Goal: Information Seeking & Learning: Find specific page/section

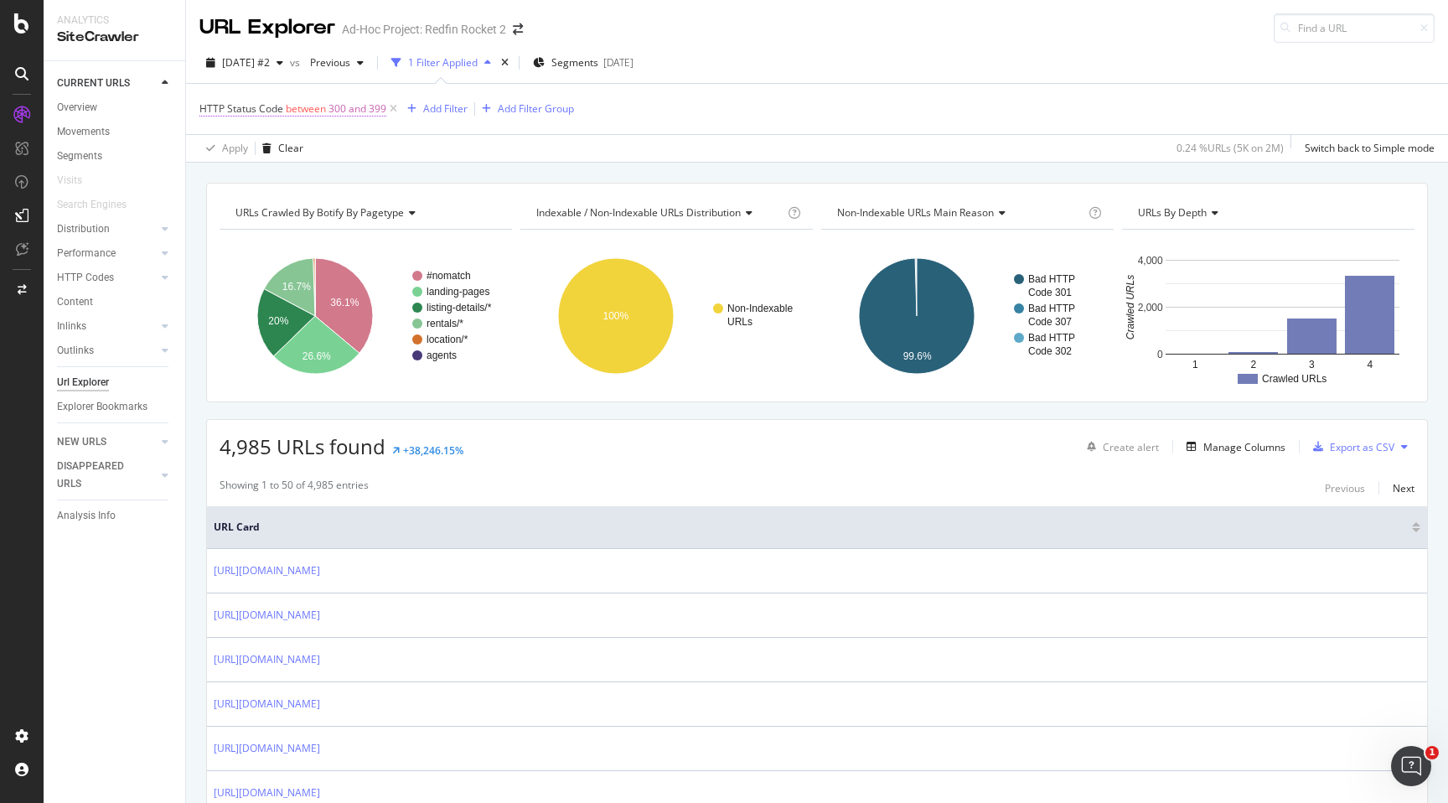
click at [358, 111] on span "300 and 399" at bounding box center [358, 108] width 58 height 23
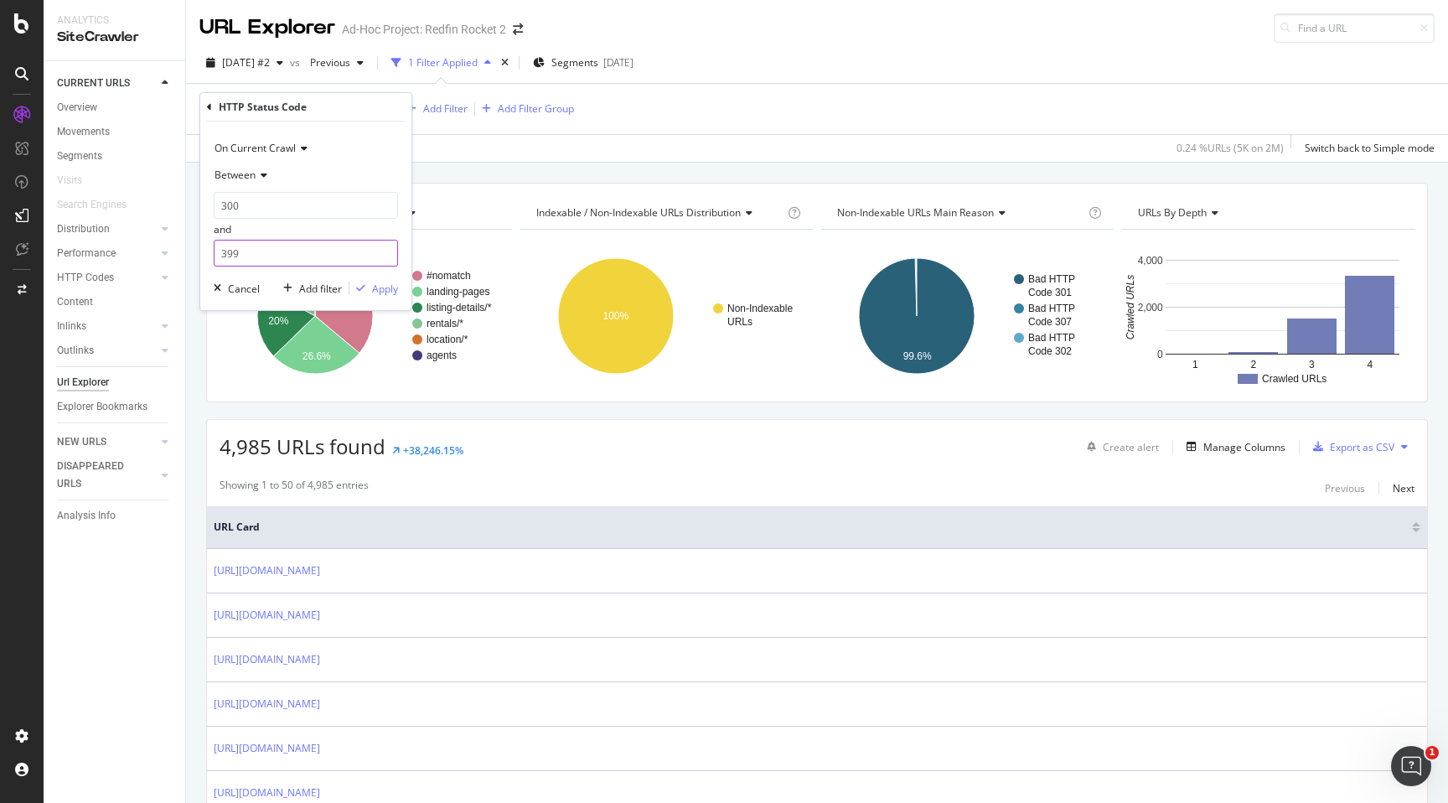
click at [298, 251] on input "399" at bounding box center [306, 253] width 184 height 27
click at [278, 149] on span "On Current Crawl" at bounding box center [255, 148] width 81 height 14
click at [329, 142] on div "On Current Crawl" at bounding box center [306, 148] width 184 height 27
click at [252, 184] on div "Between" at bounding box center [306, 175] width 184 height 27
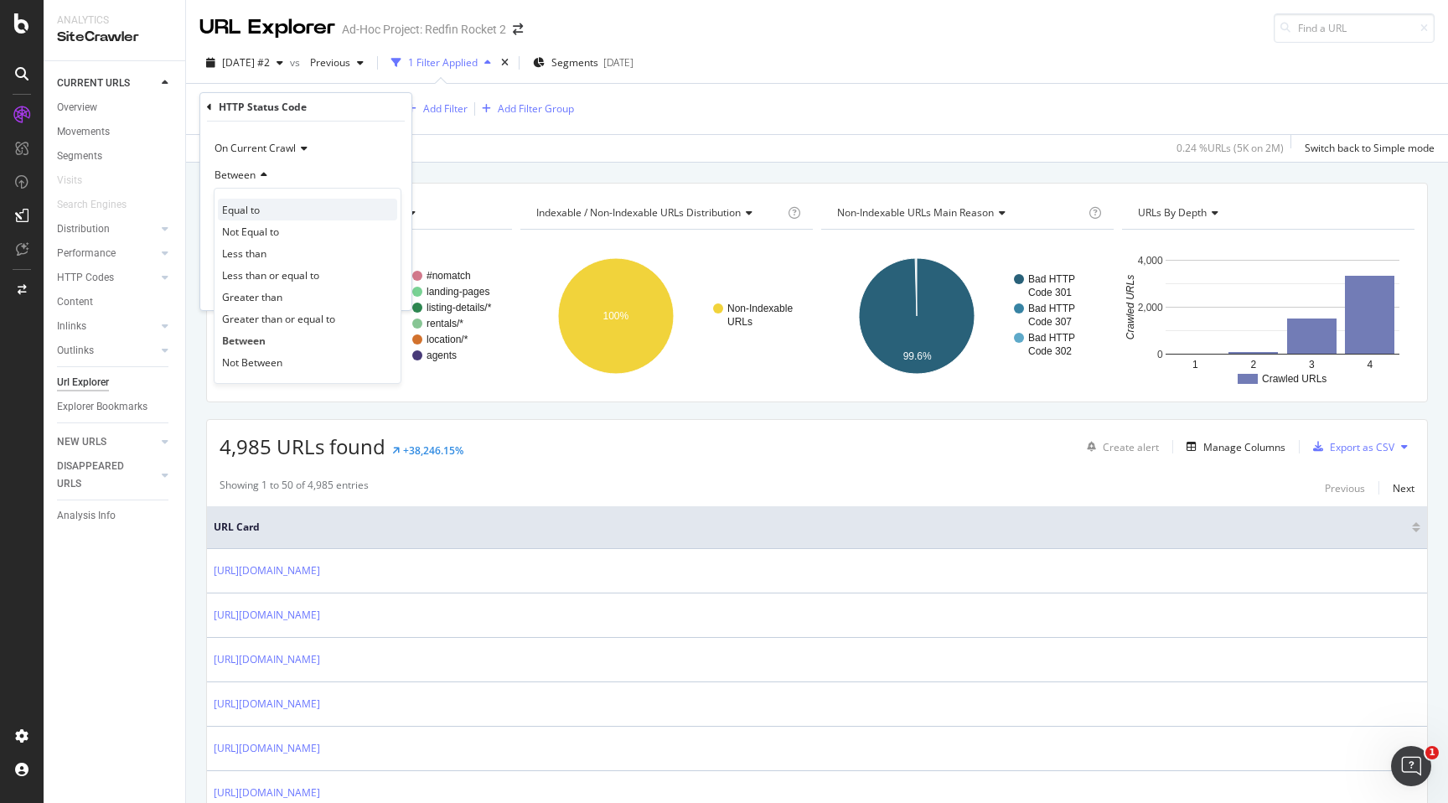
click at [263, 215] on div "Equal to" at bounding box center [307, 210] width 179 height 22
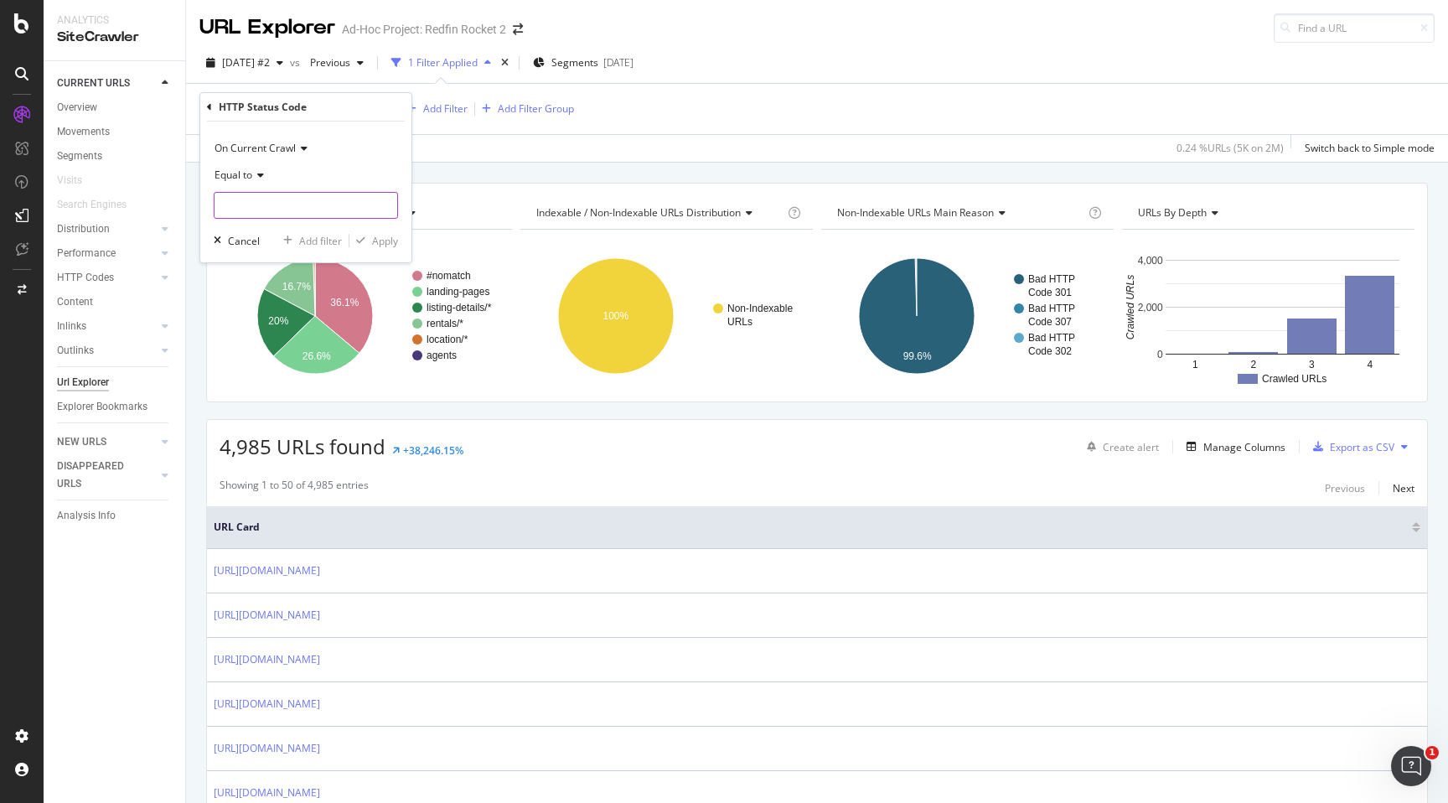
click at [291, 210] on input "number" at bounding box center [306, 205] width 184 height 27
type input "302"
click at [280, 226] on span "302" at bounding box center [290, 227] width 143 height 14
click at [374, 238] on div "Apply" at bounding box center [385, 241] width 26 height 14
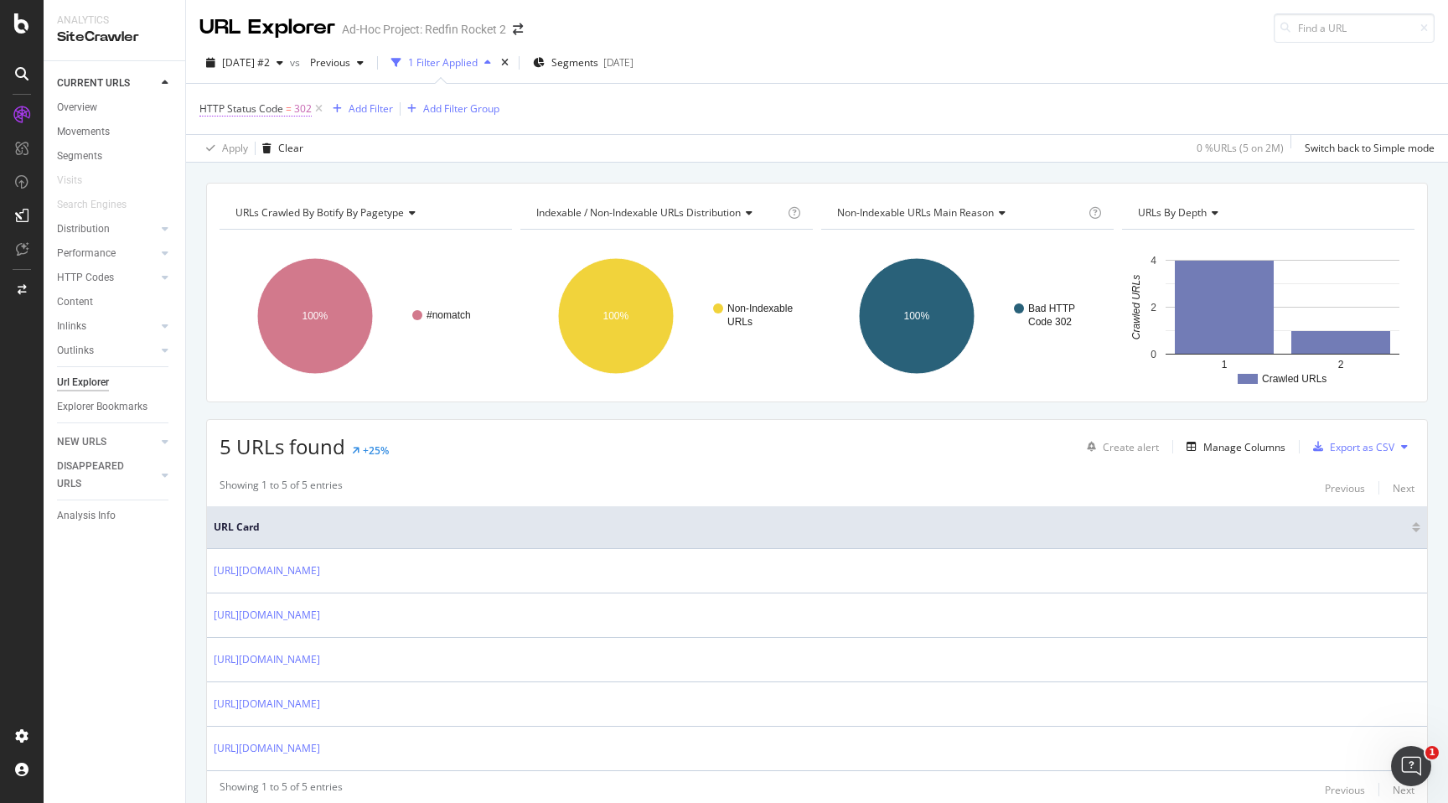
click at [297, 113] on span "302" at bounding box center [303, 108] width 18 height 23
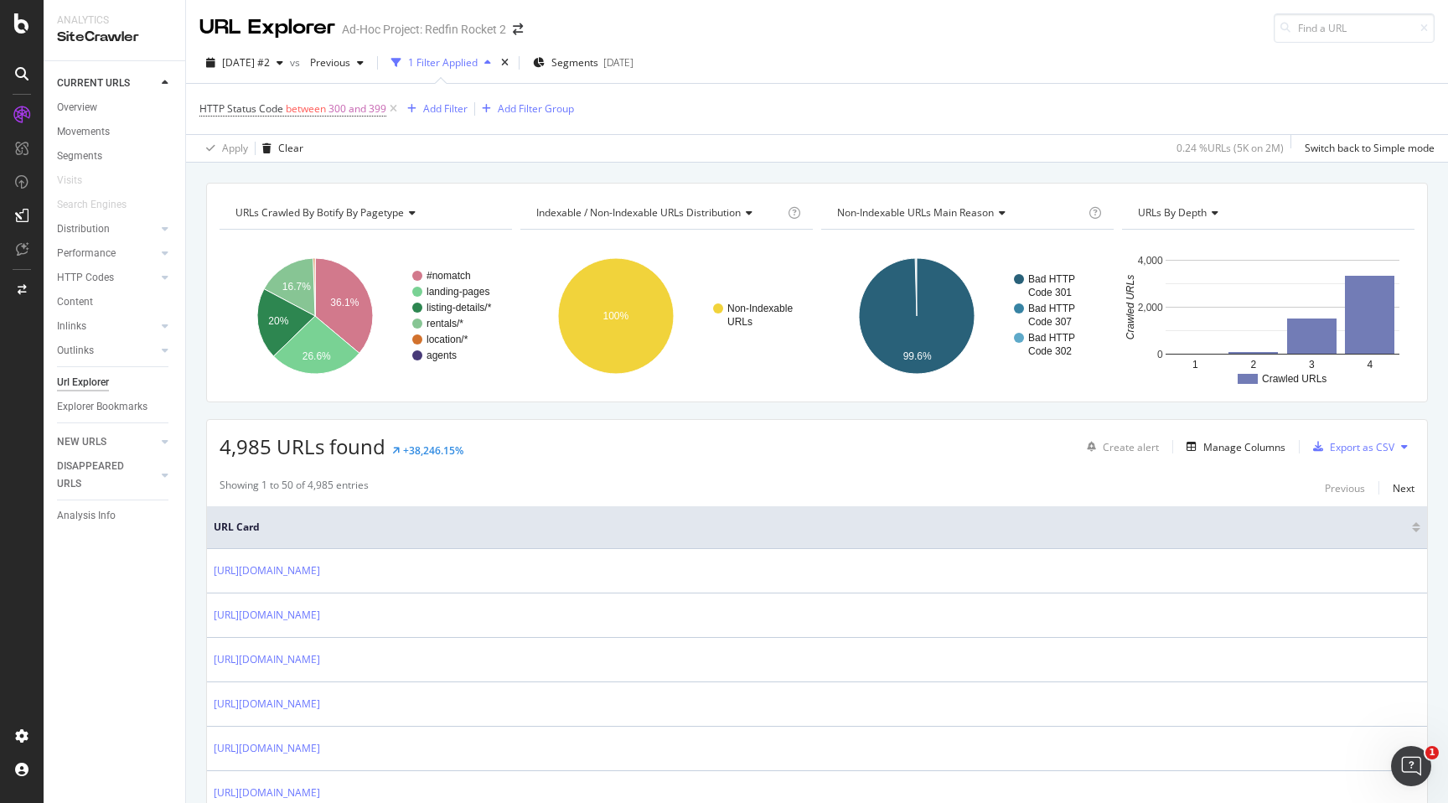
click at [585, 154] on div "Apply Clear 0.24 % URLs ( 5K on 2M ) Switch back to Simple mode" at bounding box center [817, 148] width 1262 height 28
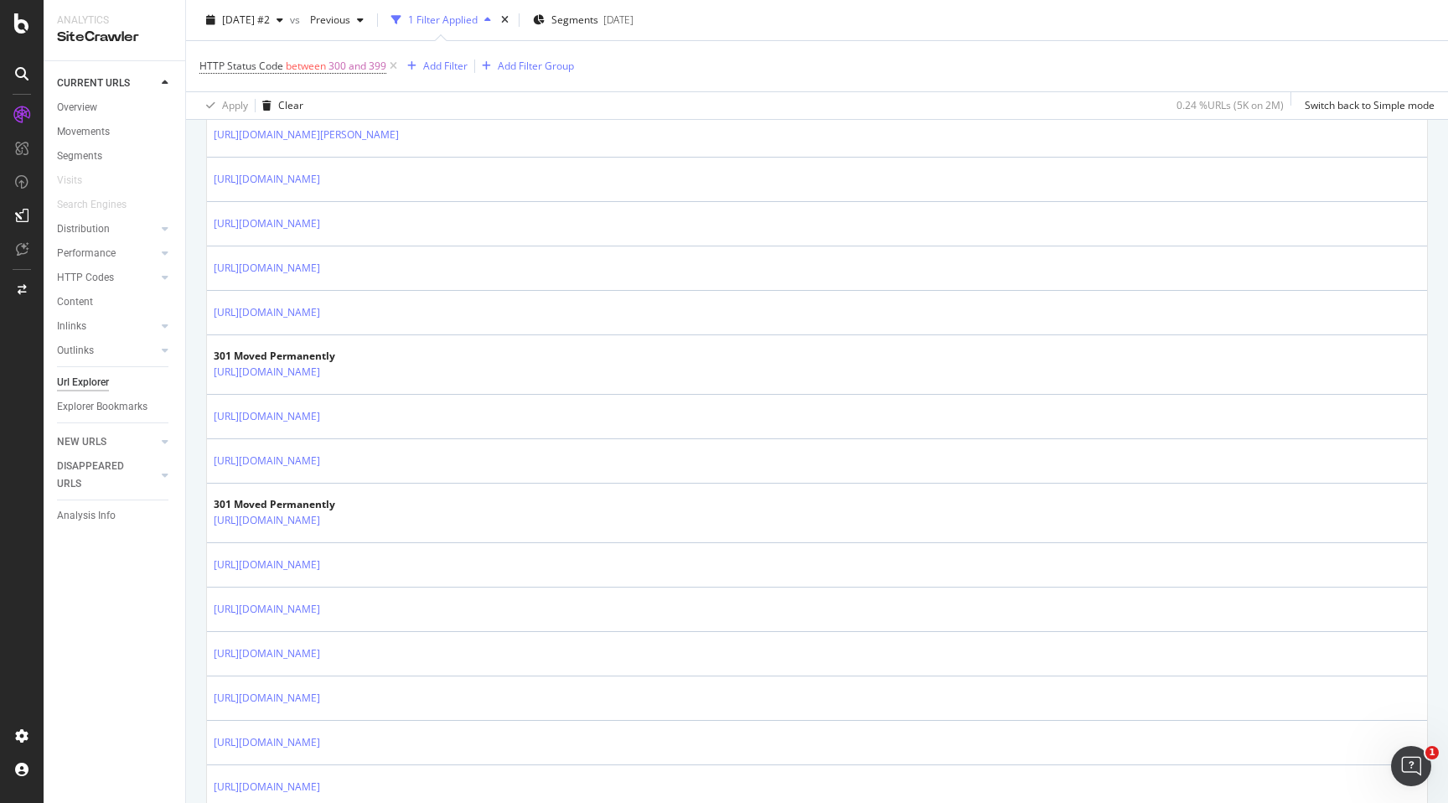
scroll to position [758, 0]
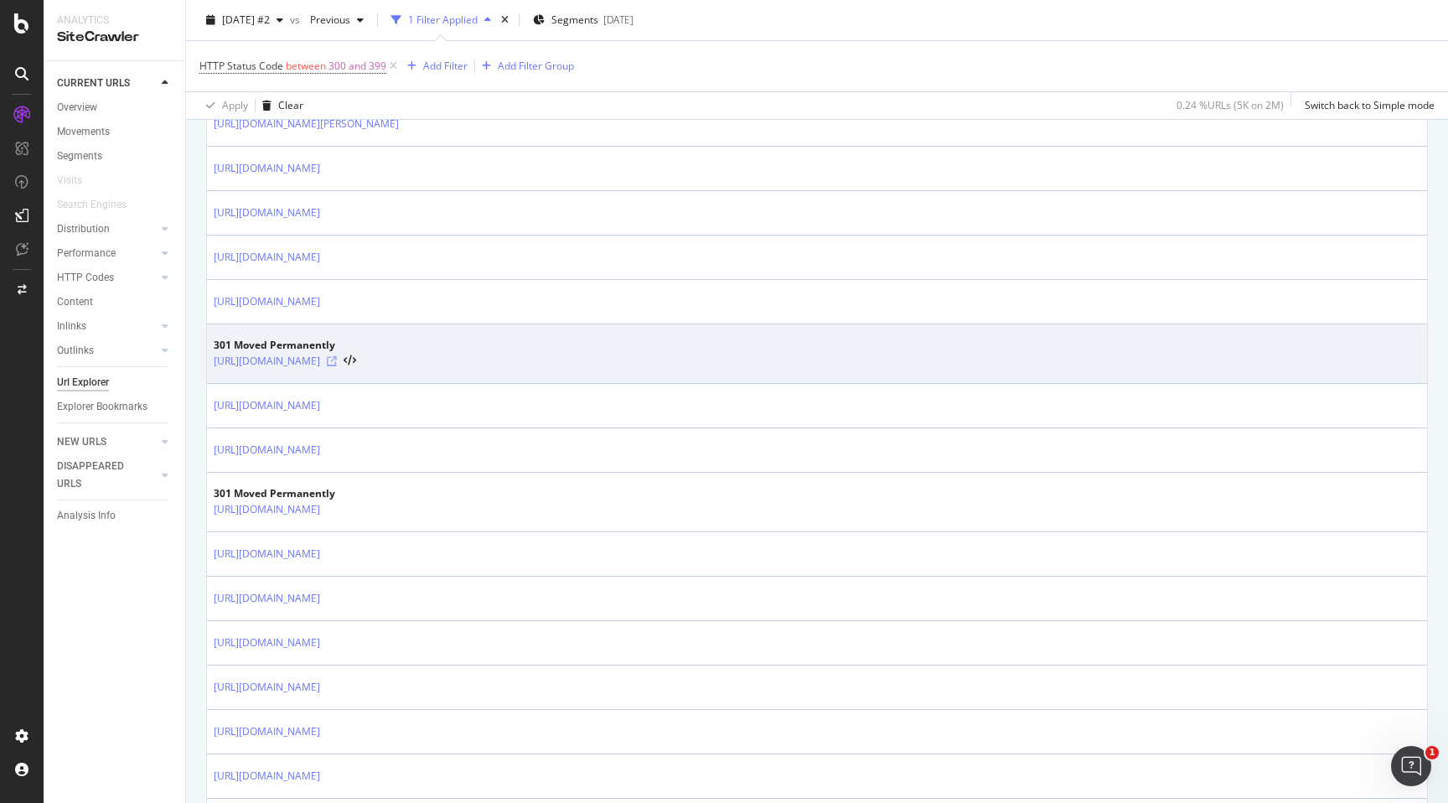
click at [337, 362] on icon at bounding box center [332, 361] width 10 height 10
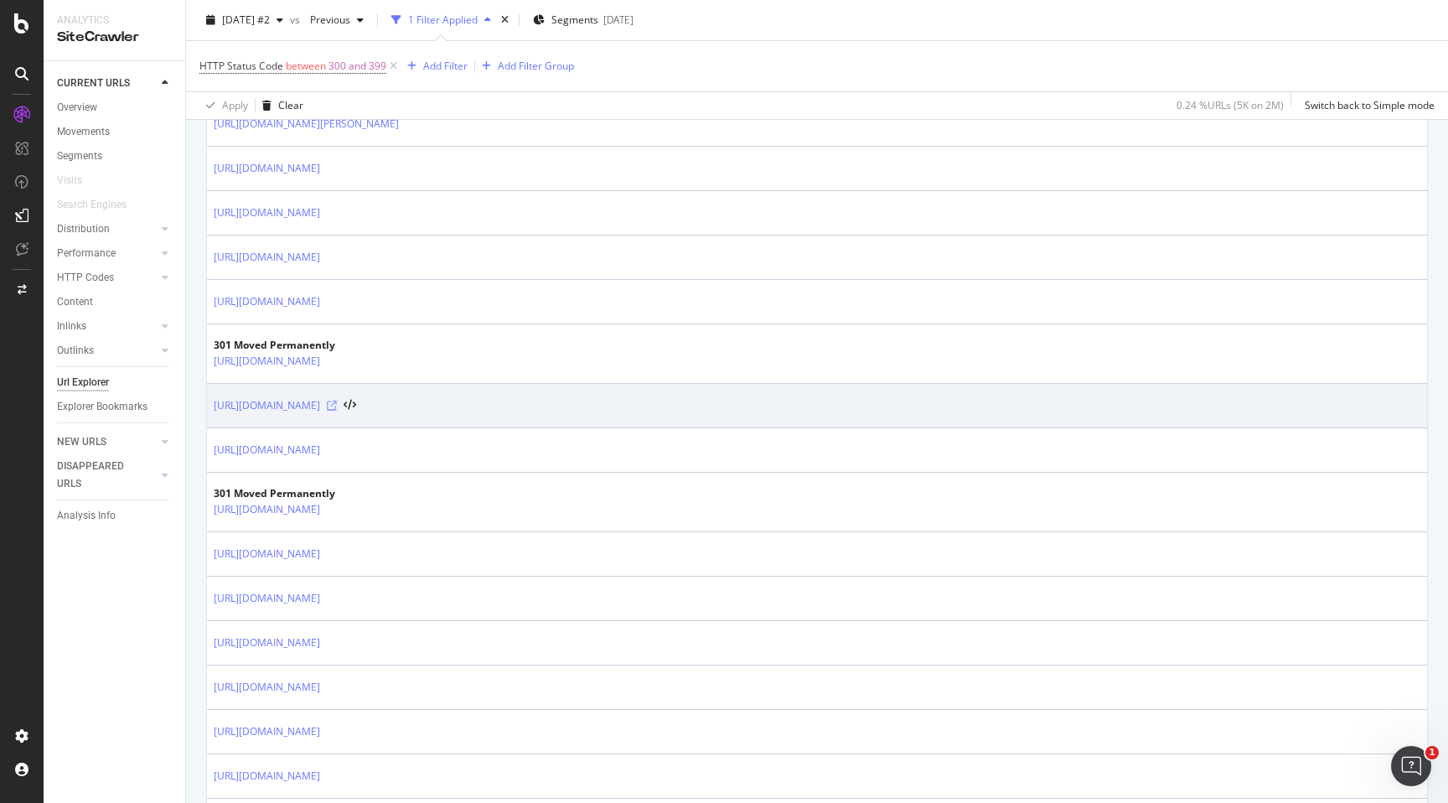
click at [337, 406] on icon at bounding box center [332, 406] width 10 height 10
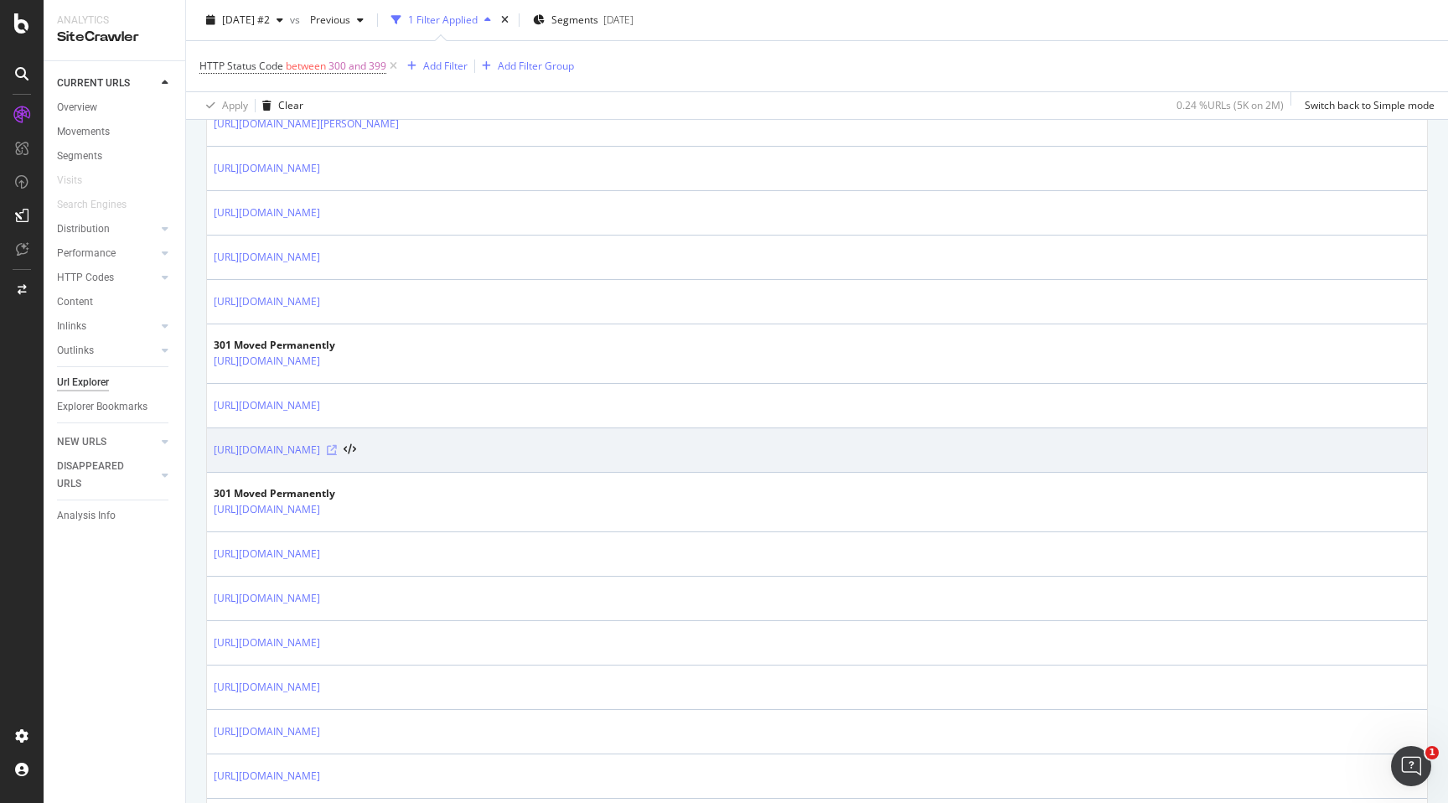
click at [337, 453] on icon at bounding box center [332, 450] width 10 height 10
drag, startPoint x: 210, startPoint y: 450, endPoint x: 496, endPoint y: 453, distance: 286.7
click at [496, 453] on td "[URL][DOMAIN_NAME]" at bounding box center [817, 450] width 1220 height 44
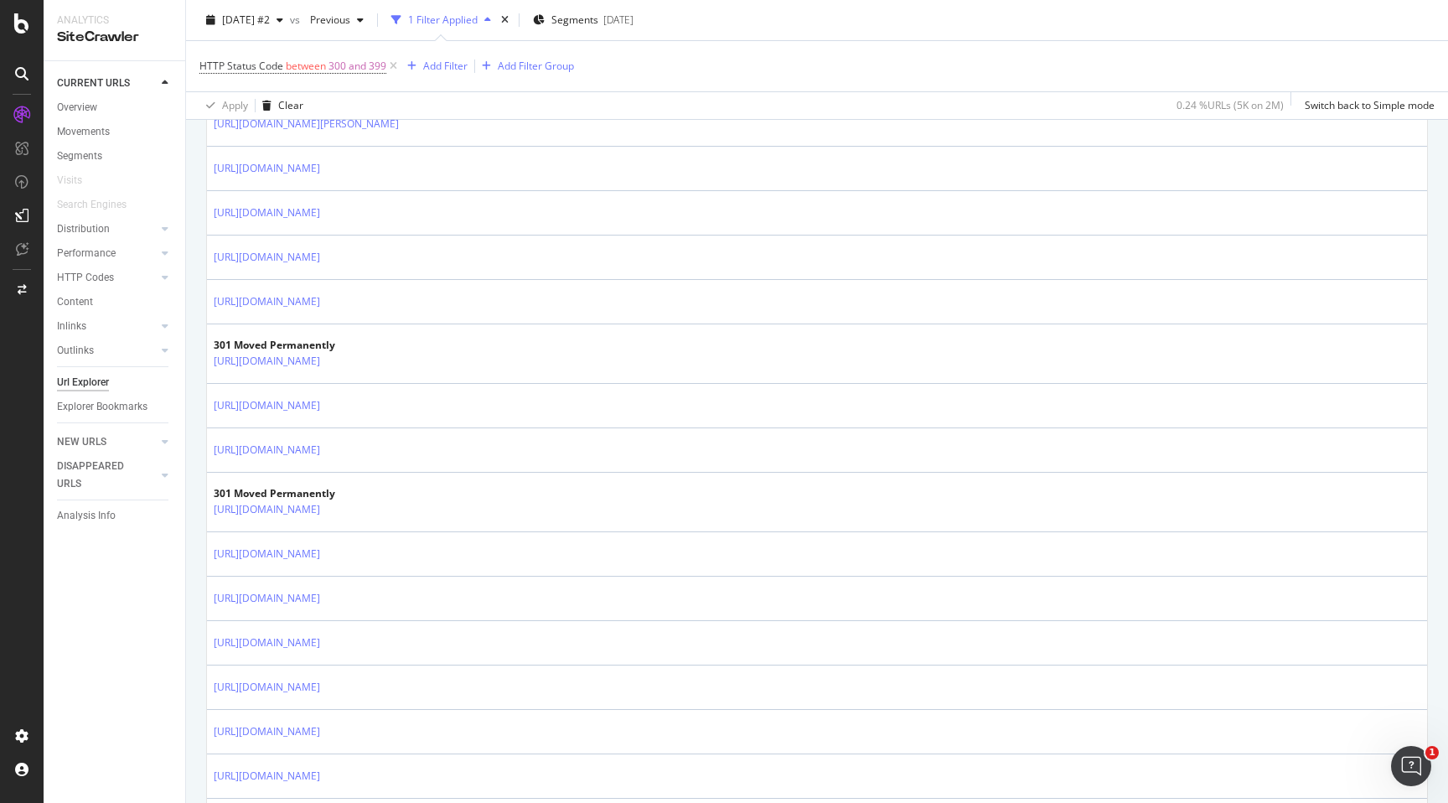
copy link "[URL][DOMAIN_NAME]"
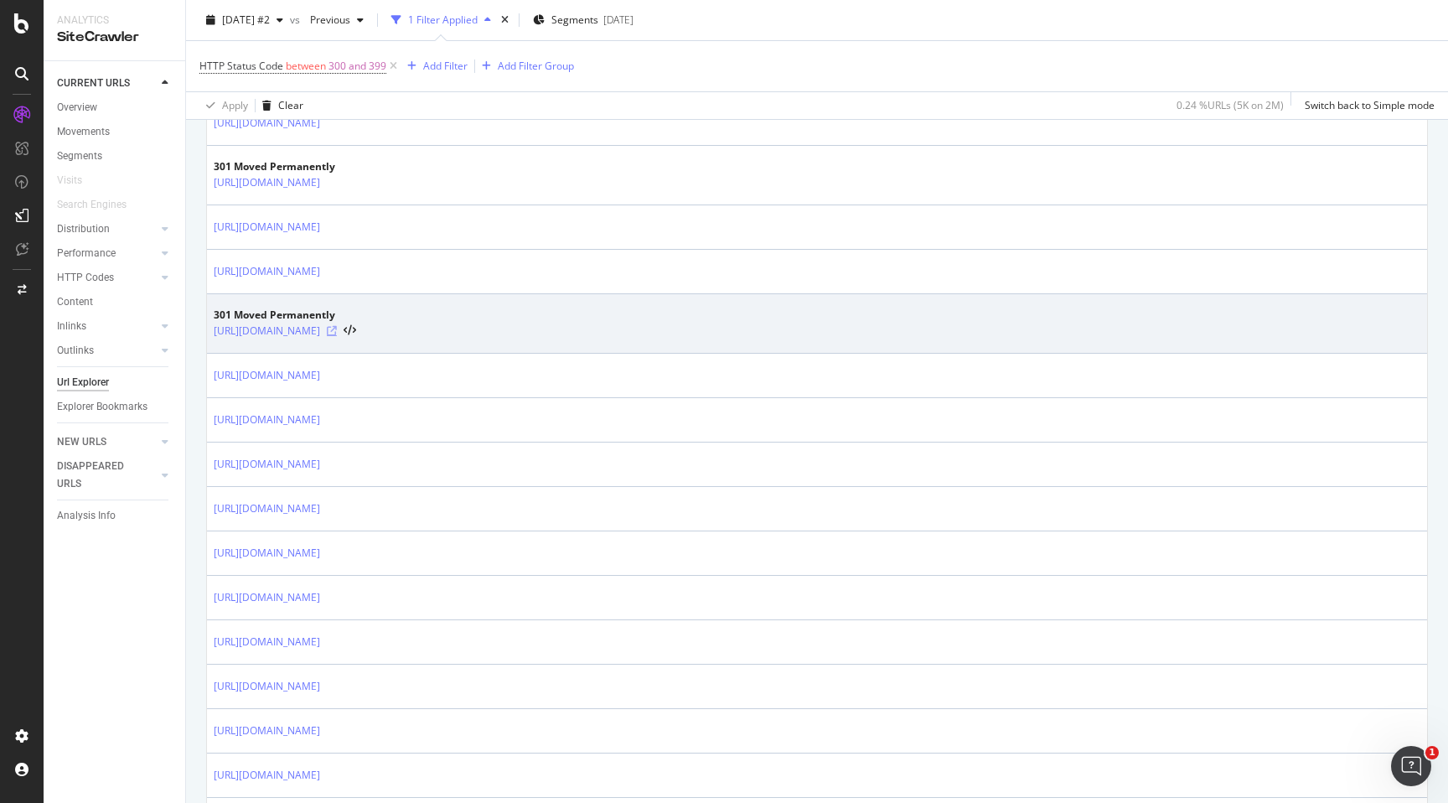
scroll to position [939, 0]
click at [337, 328] on icon at bounding box center [332, 329] width 10 height 10
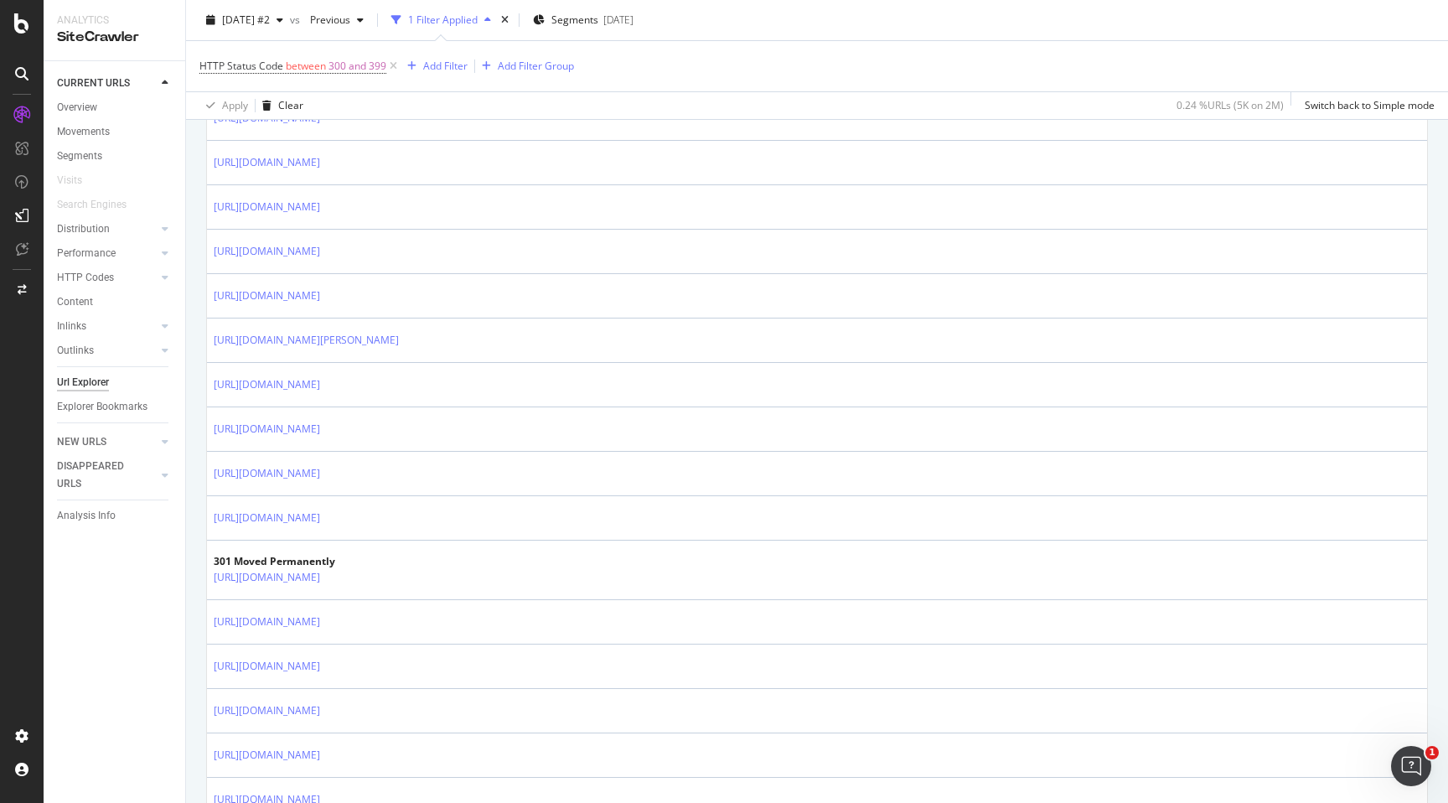
scroll to position [1488, 0]
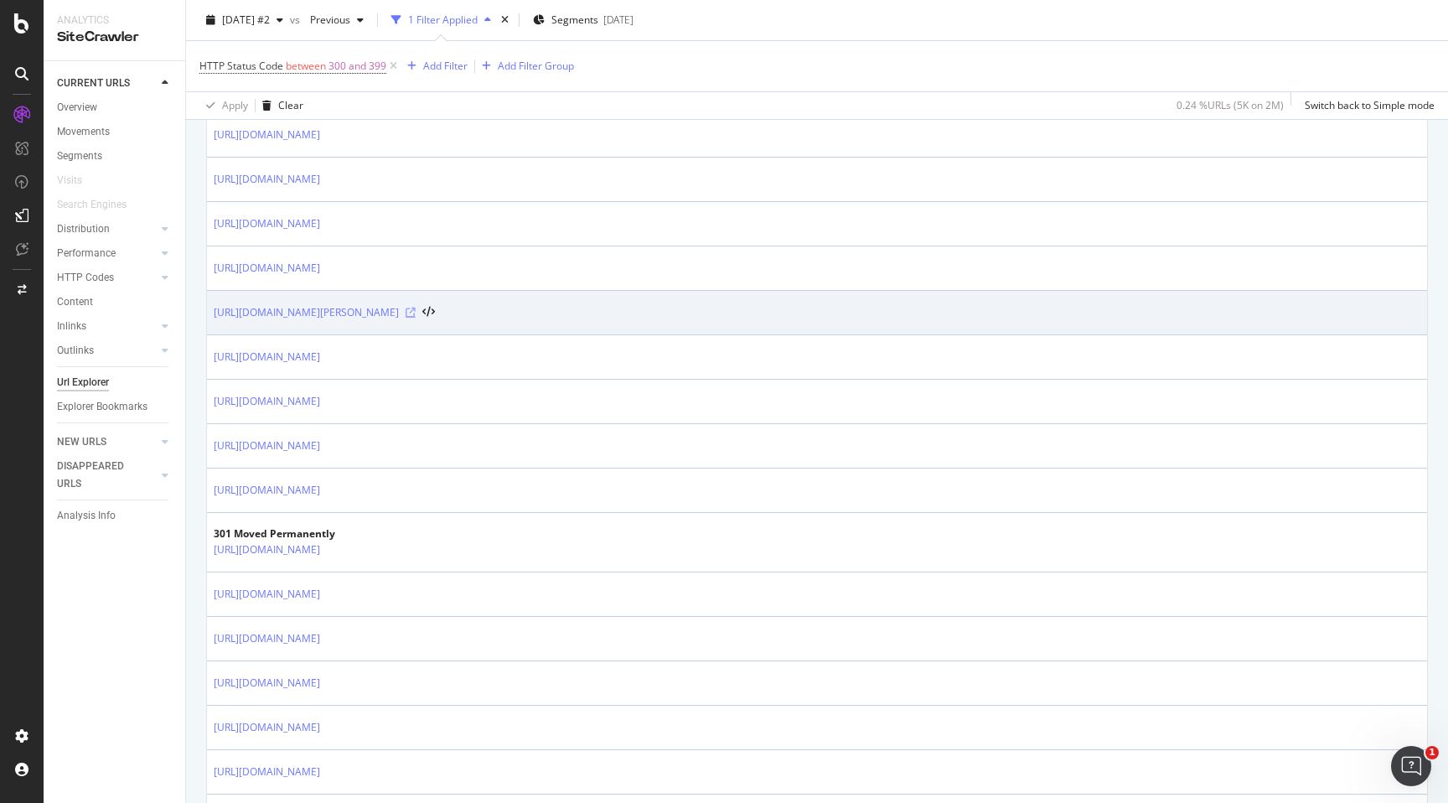
click at [416, 313] on icon at bounding box center [411, 313] width 10 height 10
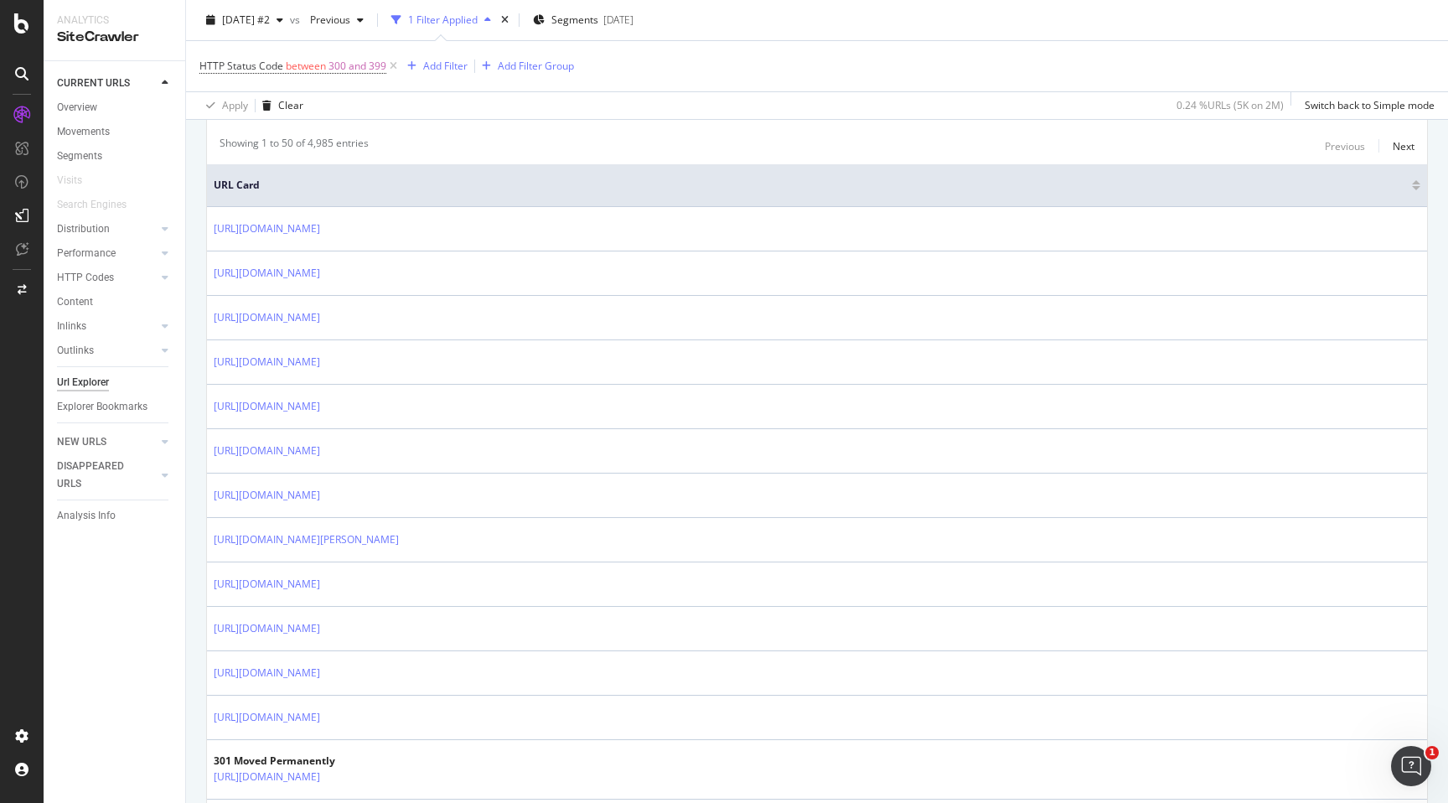
scroll to position [0, 0]
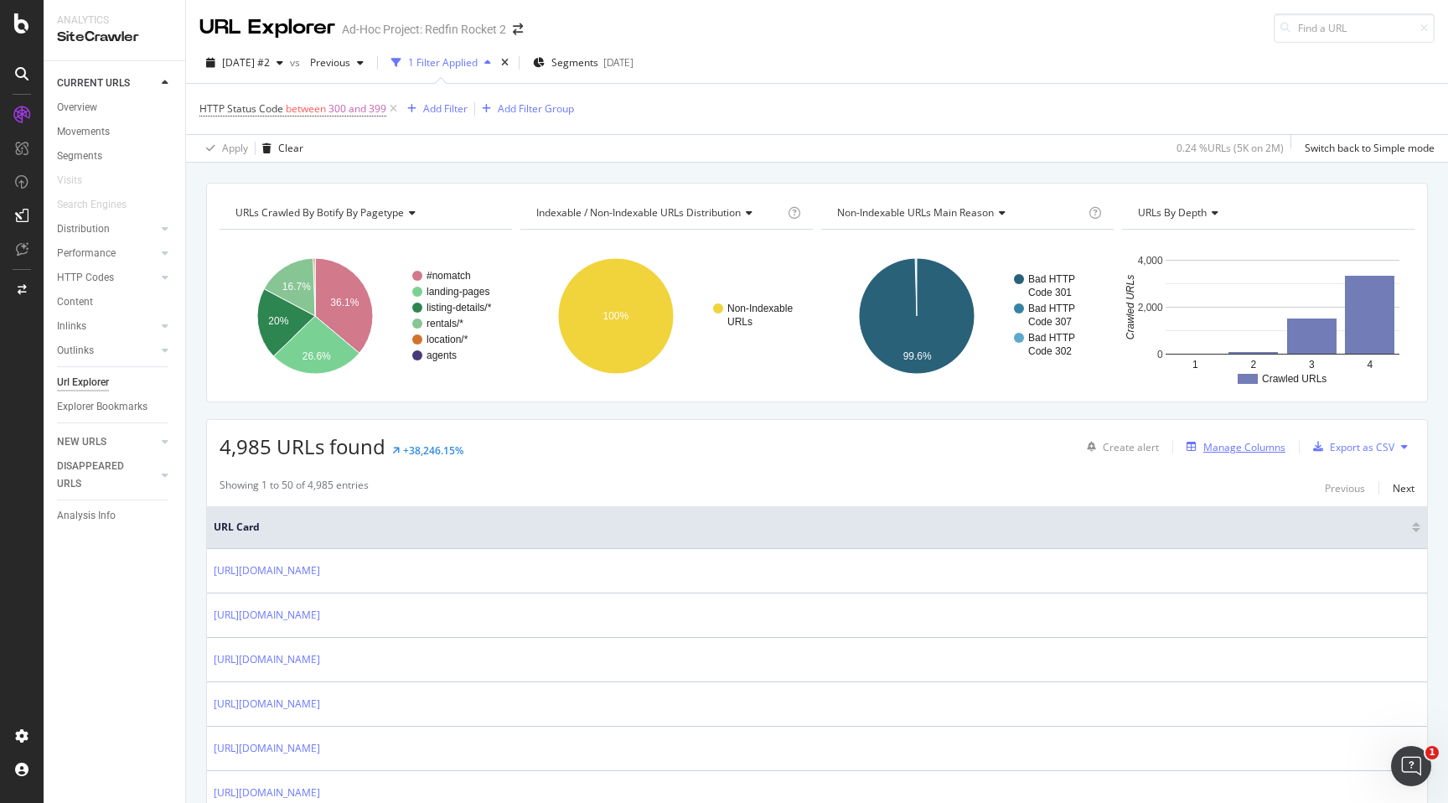
click at [1271, 455] on div "Manage Columns" at bounding box center [1233, 447] width 106 height 18
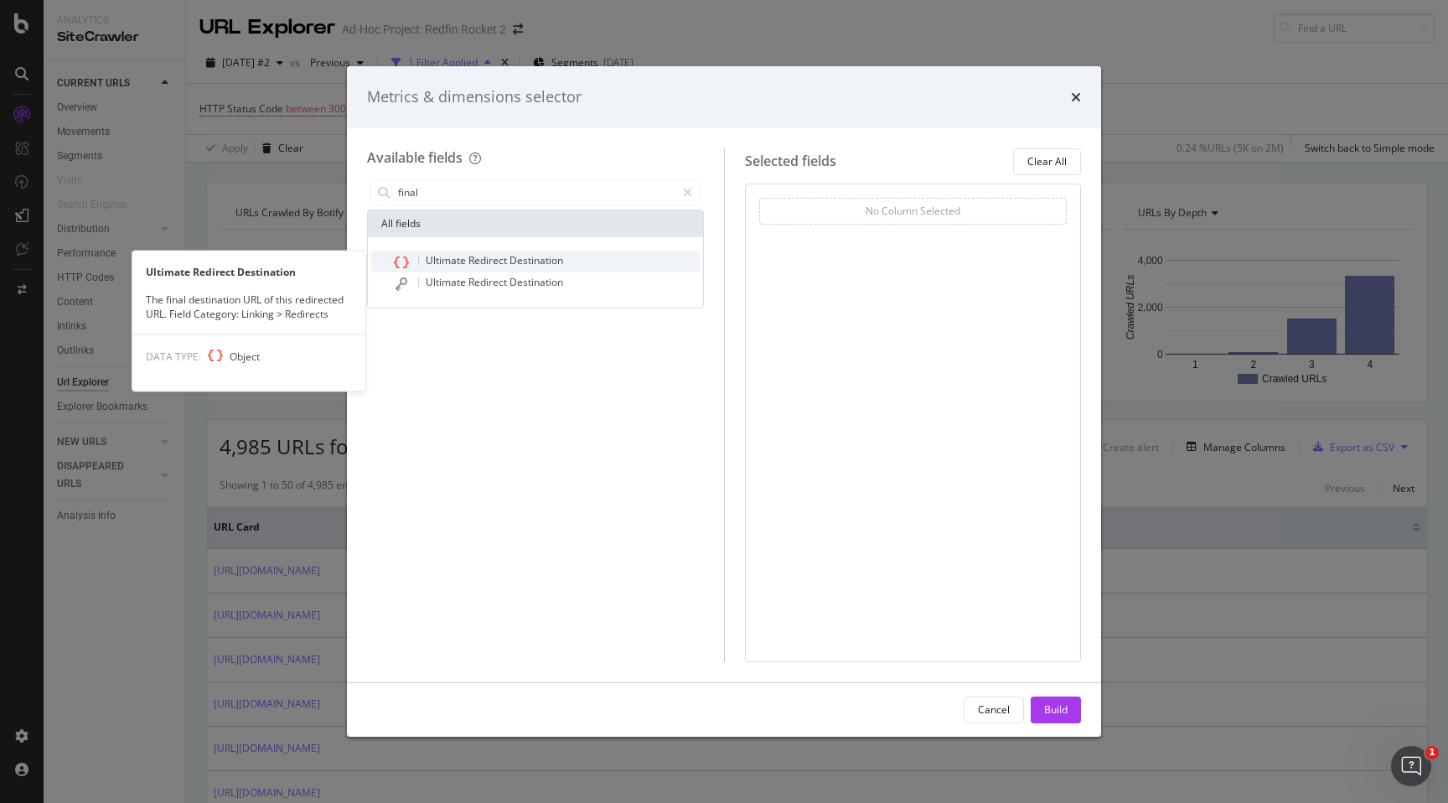
type input "final"
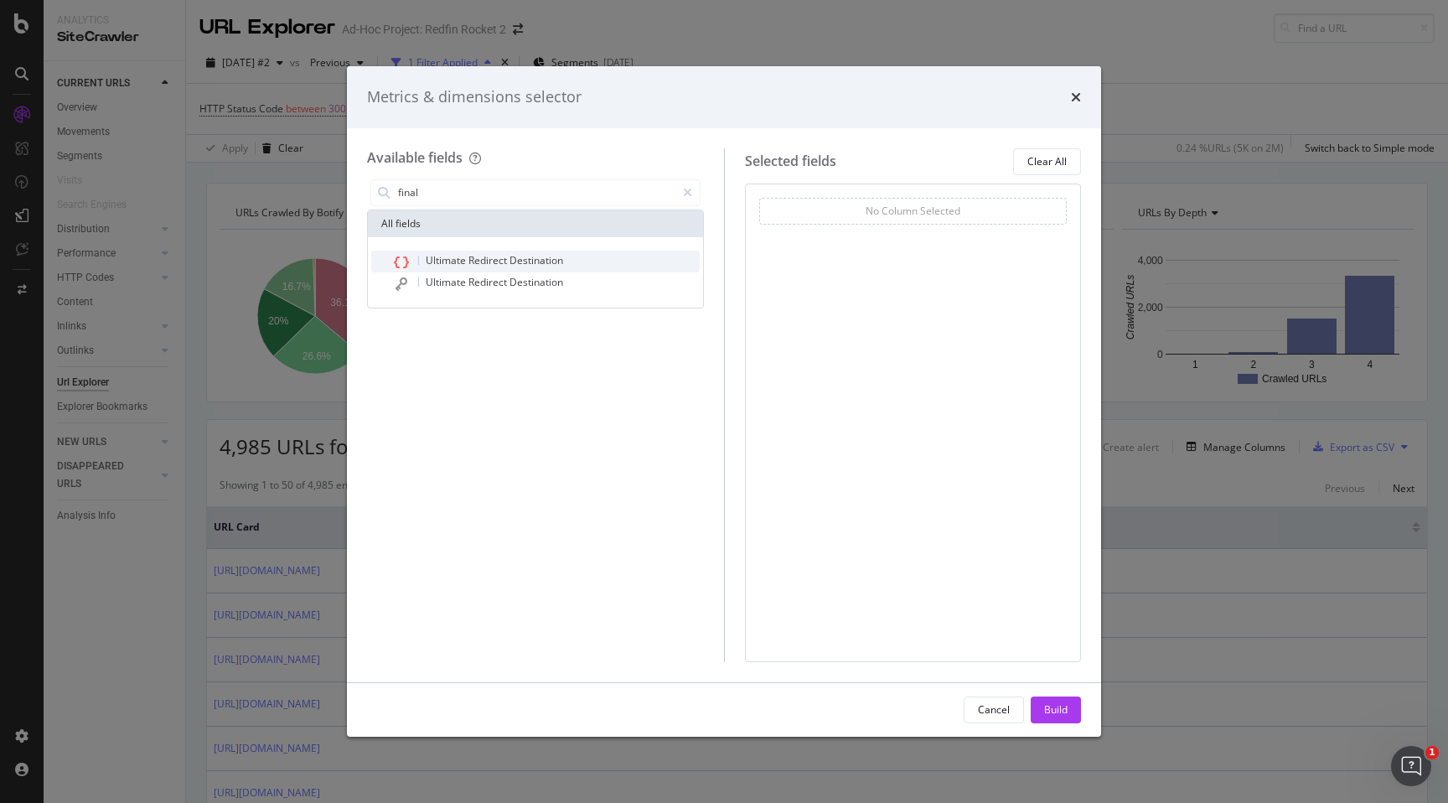
click at [561, 257] on span "Destination" at bounding box center [537, 260] width 54 height 14
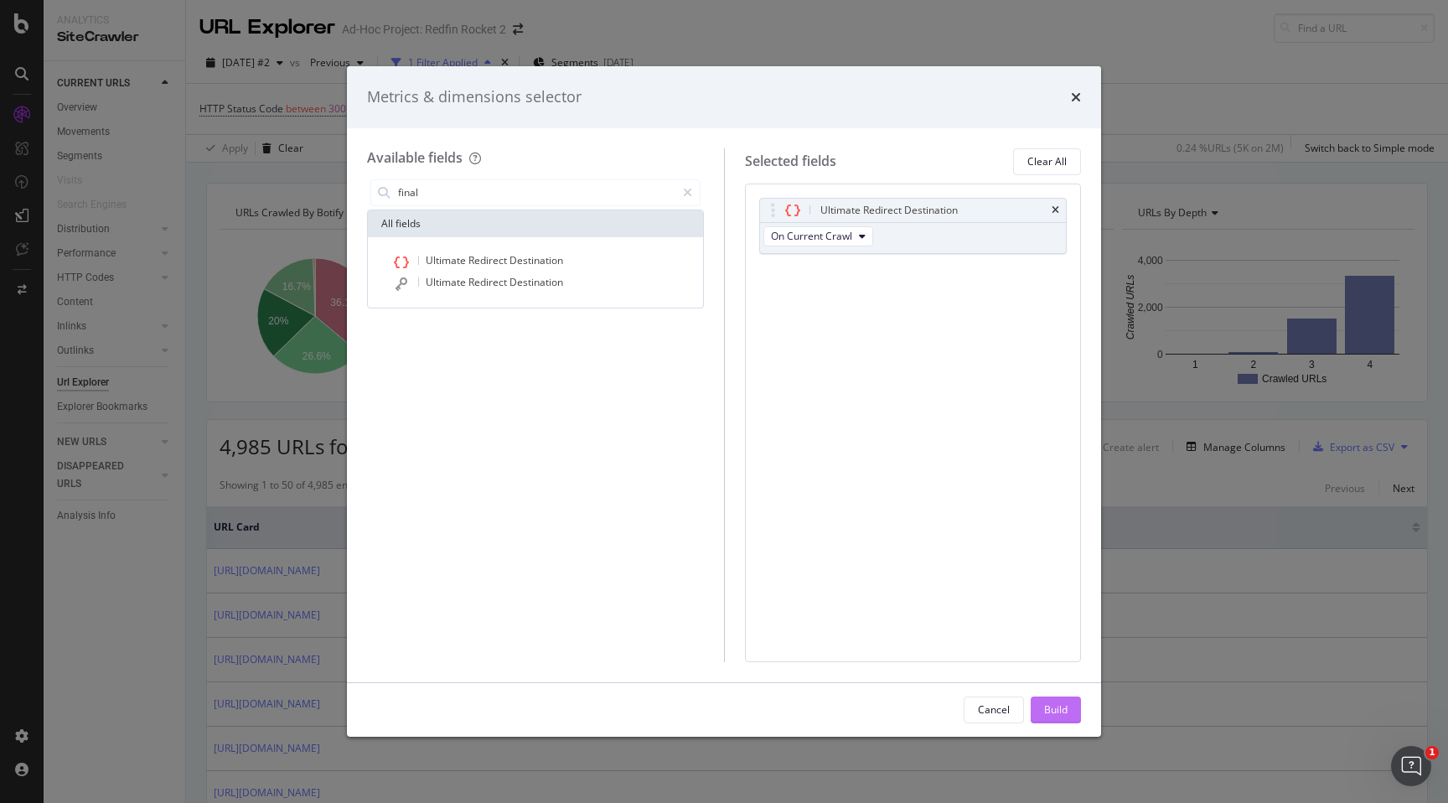
click at [1075, 712] on button "Build" at bounding box center [1056, 710] width 50 height 27
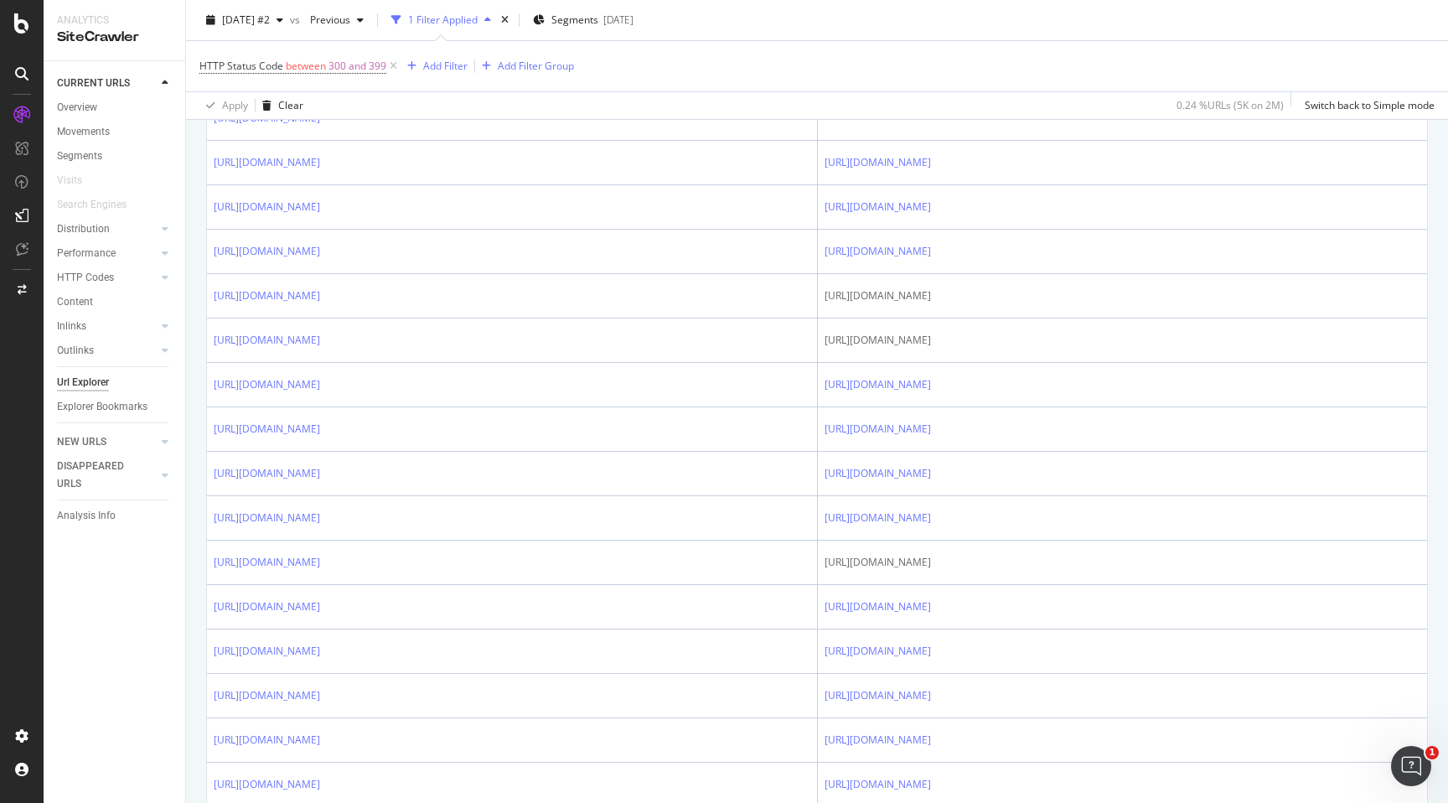
scroll to position [1907, 0]
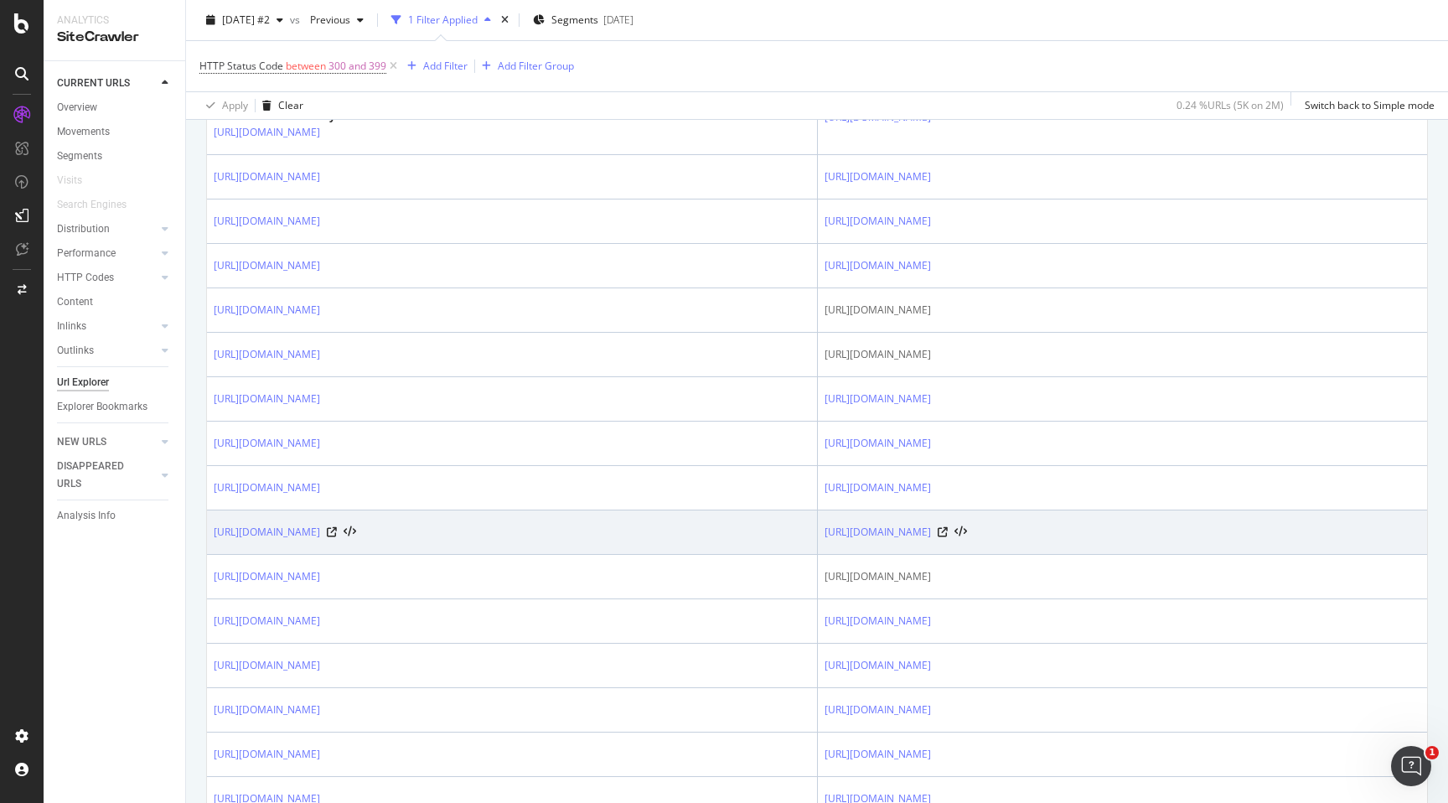
drag, startPoint x: 588, startPoint y: 534, endPoint x: 210, endPoint y: 535, distance: 378.0
click at [210, 535] on td "[URL][DOMAIN_NAME]" at bounding box center [512, 532] width 611 height 44
copy link "[URL][DOMAIN_NAME]"
drag, startPoint x: 1192, startPoint y: 531, endPoint x: 823, endPoint y: 536, distance: 368.9
click at [825, 536] on div "[URL][DOMAIN_NAME]" at bounding box center [1123, 532] width 596 height 17
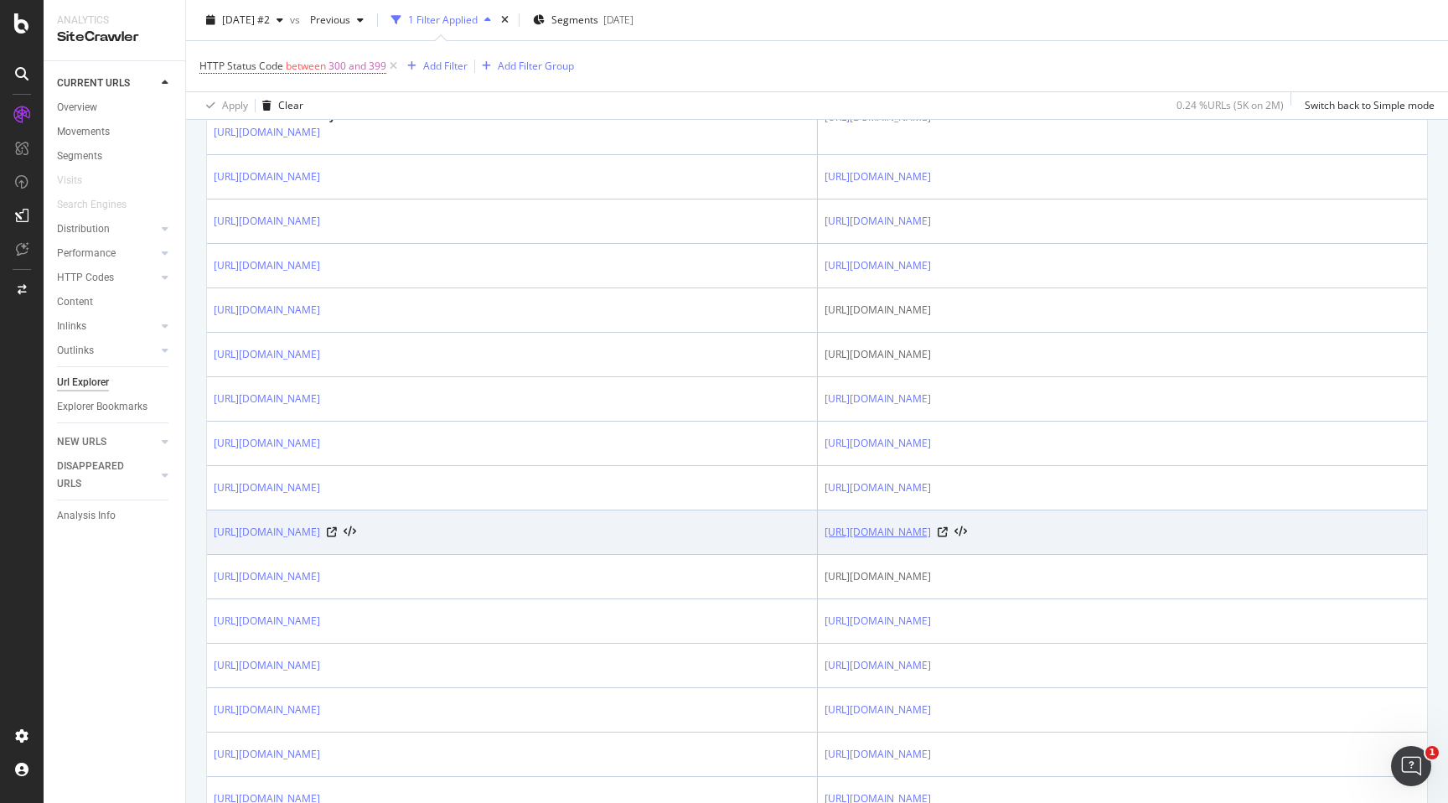
copy link "[URL][DOMAIN_NAME]"
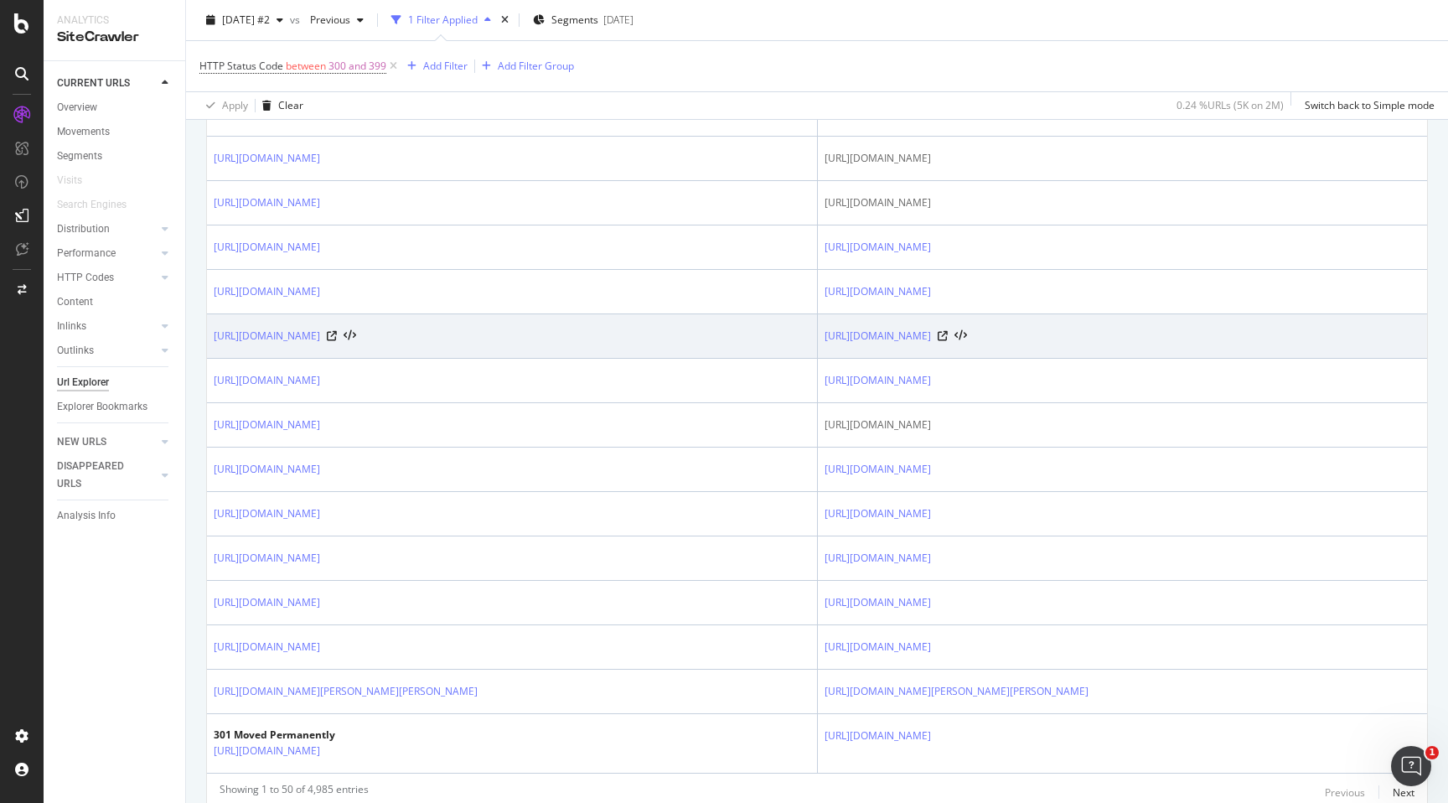
scroll to position [2127, 0]
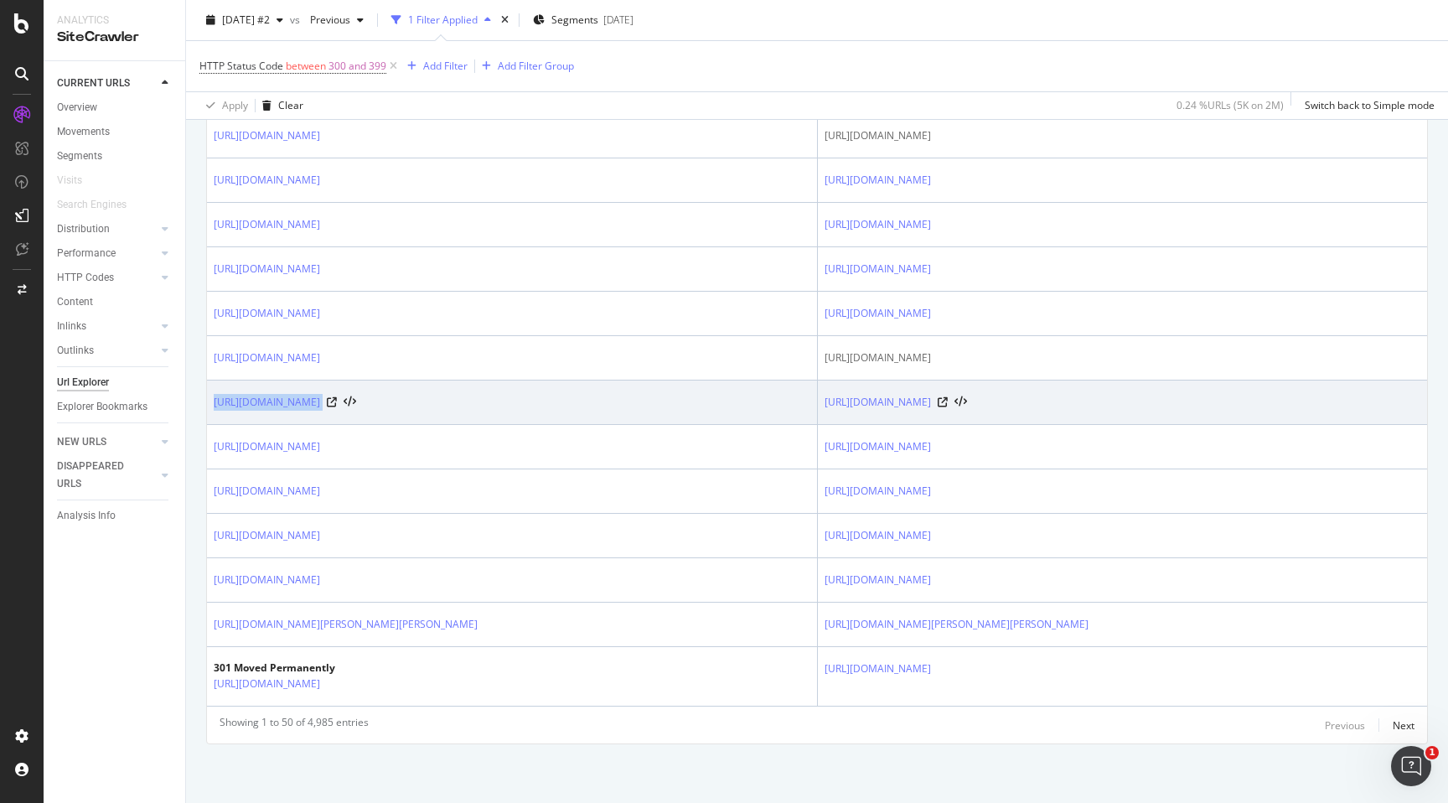
drag, startPoint x: 619, startPoint y: 405, endPoint x: 213, endPoint y: 402, distance: 406.5
click at [213, 402] on td "[URL][DOMAIN_NAME]" at bounding box center [512, 403] width 611 height 44
copy div "[URL][DOMAIN_NAME]"
copy link "[URL][DOMAIN_NAME]"
drag, startPoint x: 1228, startPoint y: 402, endPoint x: 823, endPoint y: 407, distance: 404.9
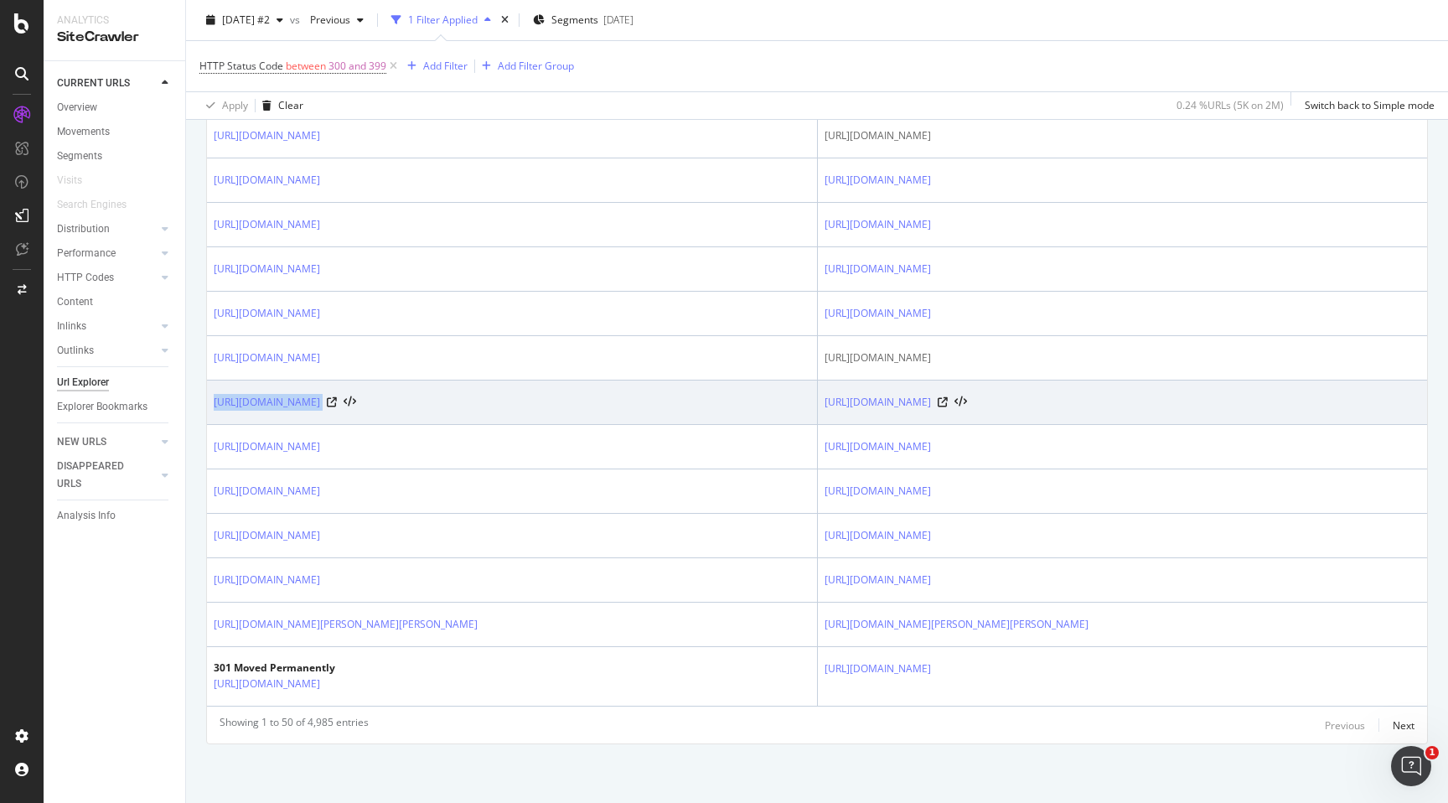
click at [823, 407] on td "[URL][DOMAIN_NAME]" at bounding box center [1122, 403] width 609 height 44
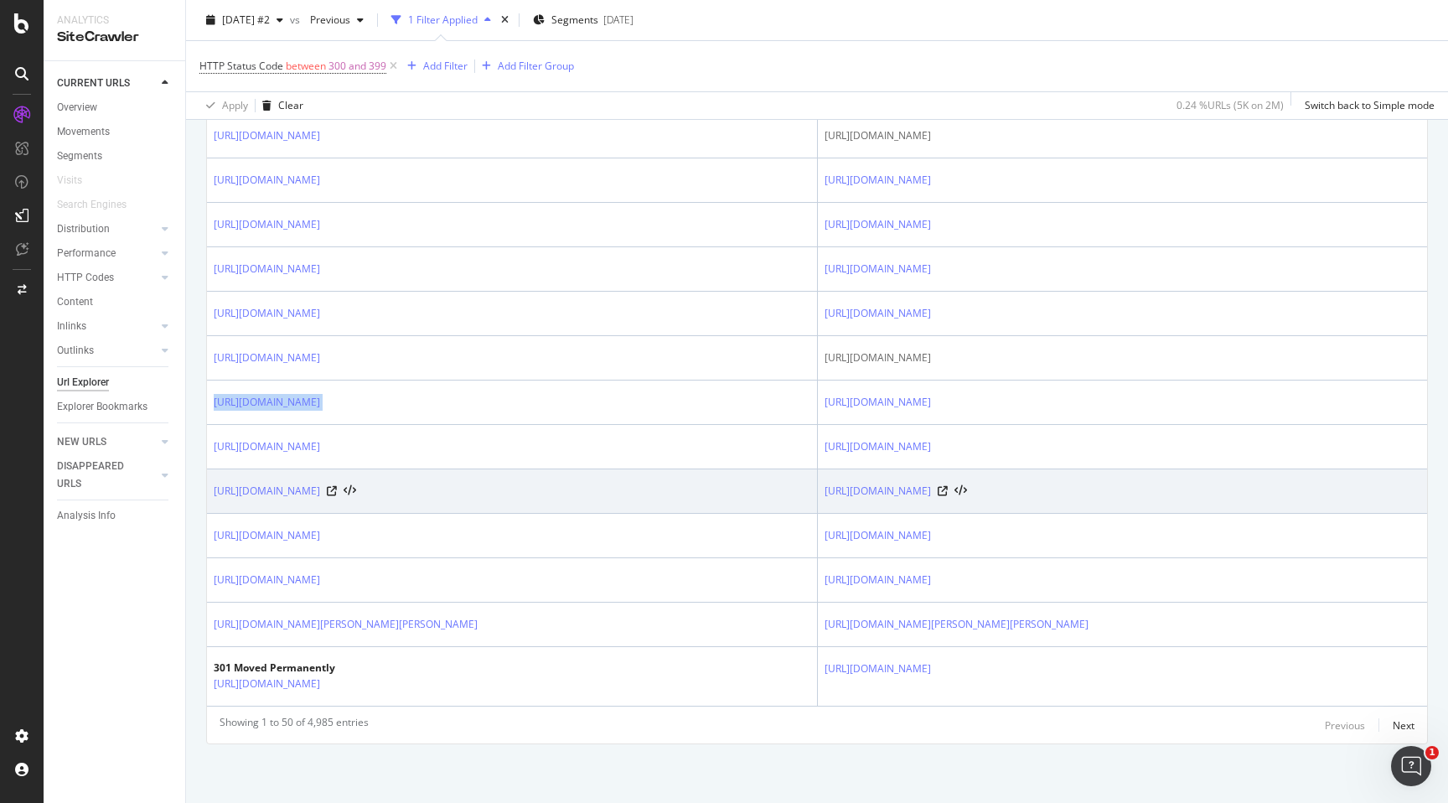
drag, startPoint x: 619, startPoint y: 492, endPoint x: 211, endPoint y: 495, distance: 408.2
click at [211, 495] on td "[URL][DOMAIN_NAME]" at bounding box center [512, 491] width 611 height 44
copy link "[URL][DOMAIN_NAME]"
drag, startPoint x: 1184, startPoint y: 490, endPoint x: 825, endPoint y: 495, distance: 358.8
click at [825, 495] on div "[URL][DOMAIN_NAME]" at bounding box center [1123, 491] width 596 height 17
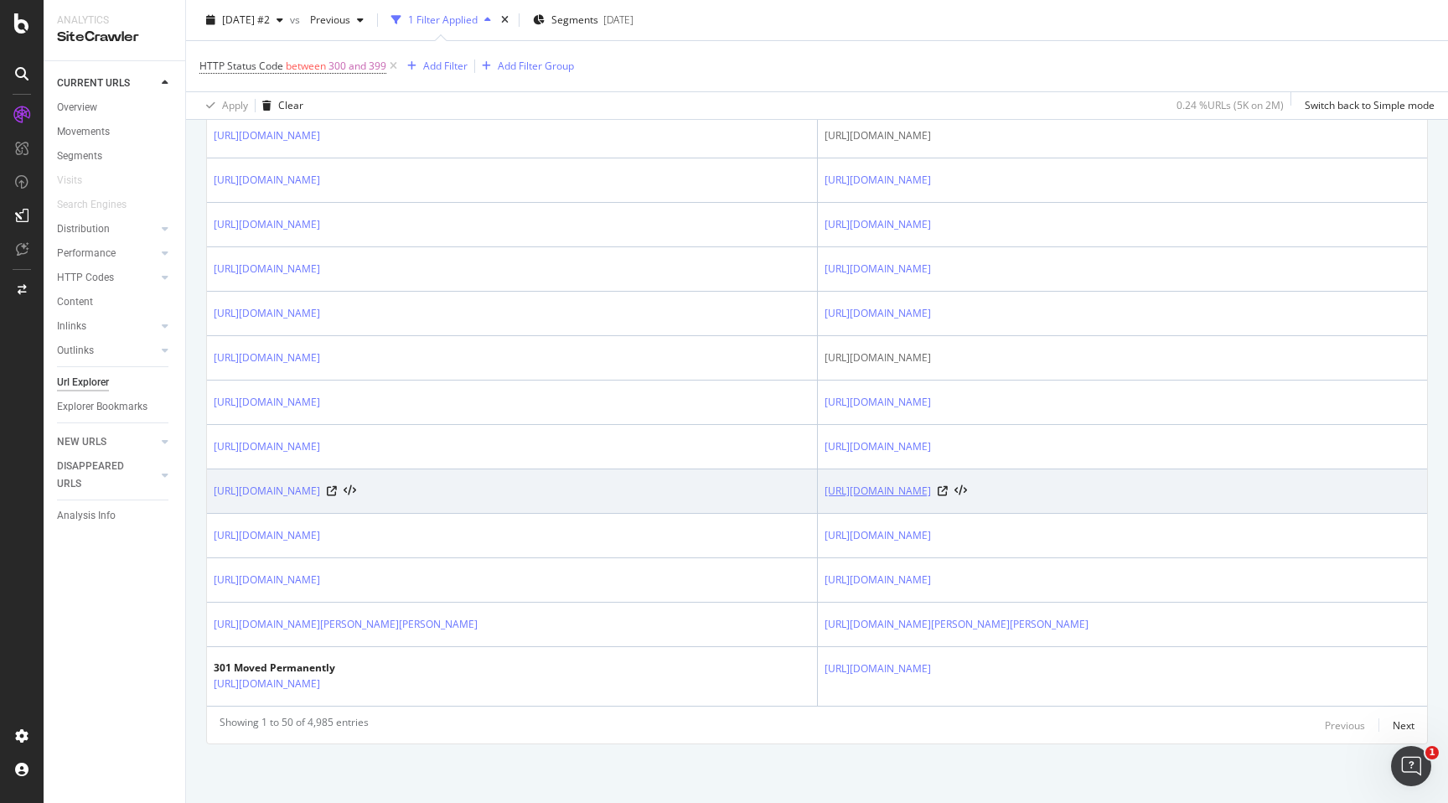
copy link "[URL][DOMAIN_NAME]"
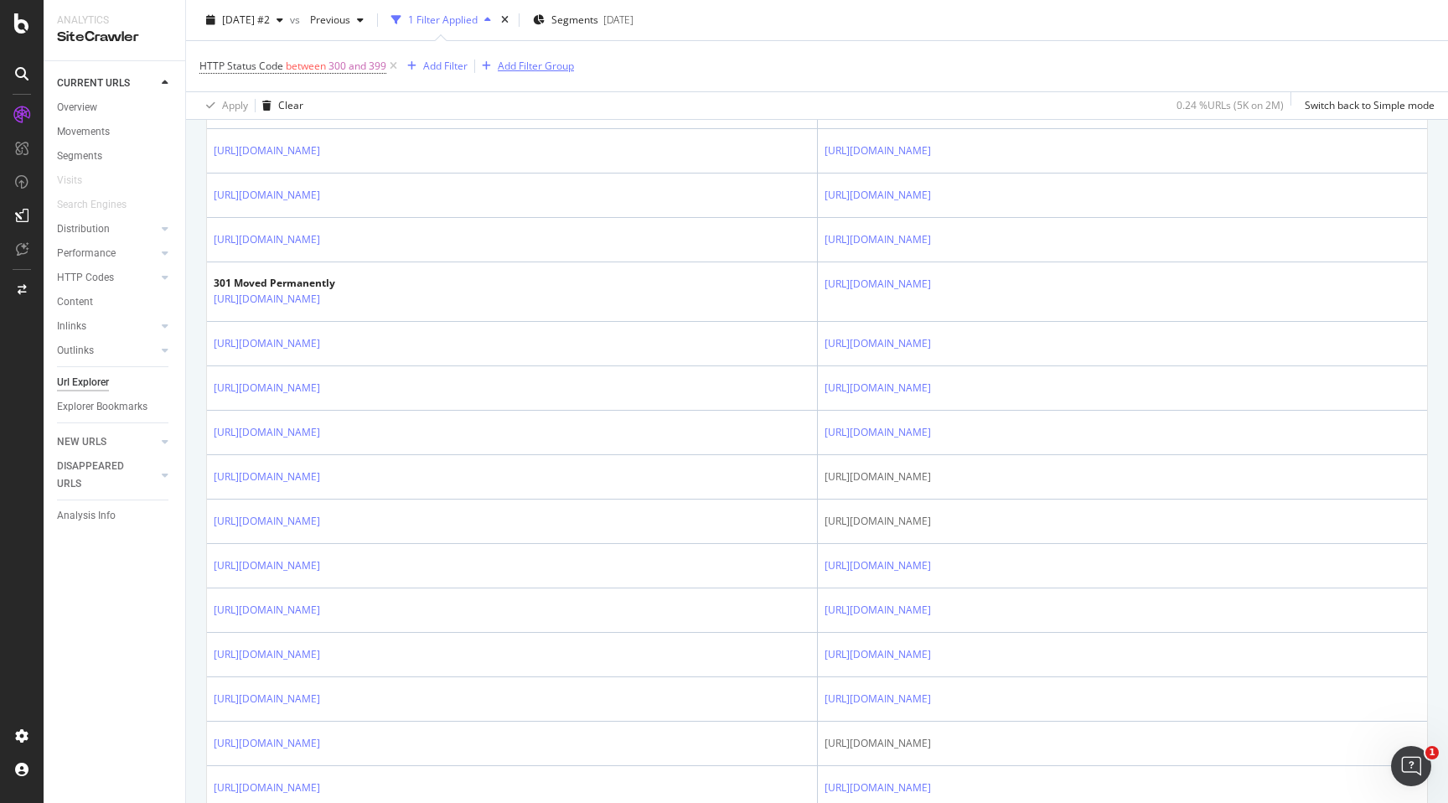
scroll to position [1602, 0]
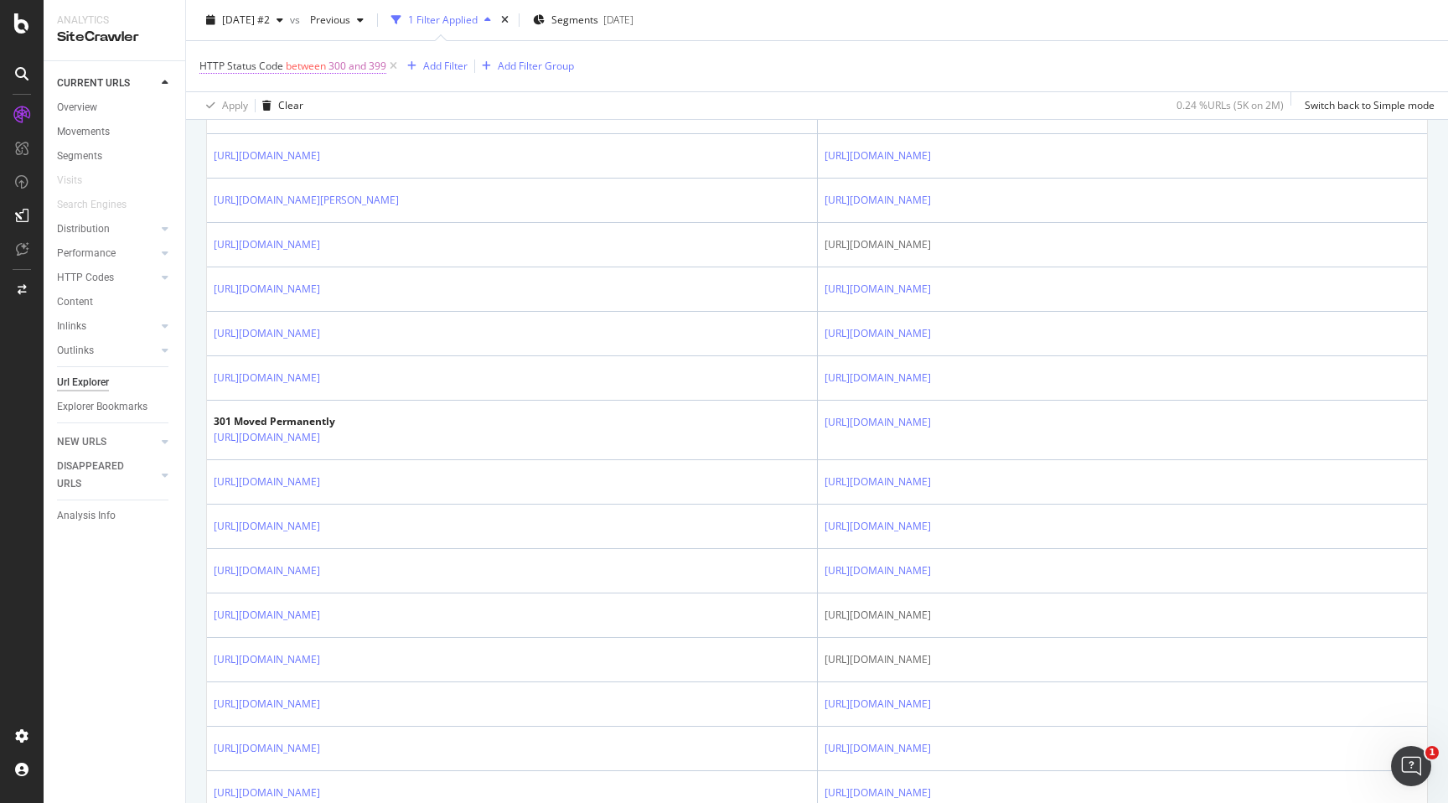
click at [353, 69] on span "300 and 399" at bounding box center [358, 65] width 58 height 23
click at [294, 164] on input "300" at bounding box center [306, 162] width 184 height 27
click at [221, 160] on input "300" at bounding box center [306, 162] width 184 height 27
click at [224, 163] on input "300" at bounding box center [306, 162] width 184 height 27
type input "400"
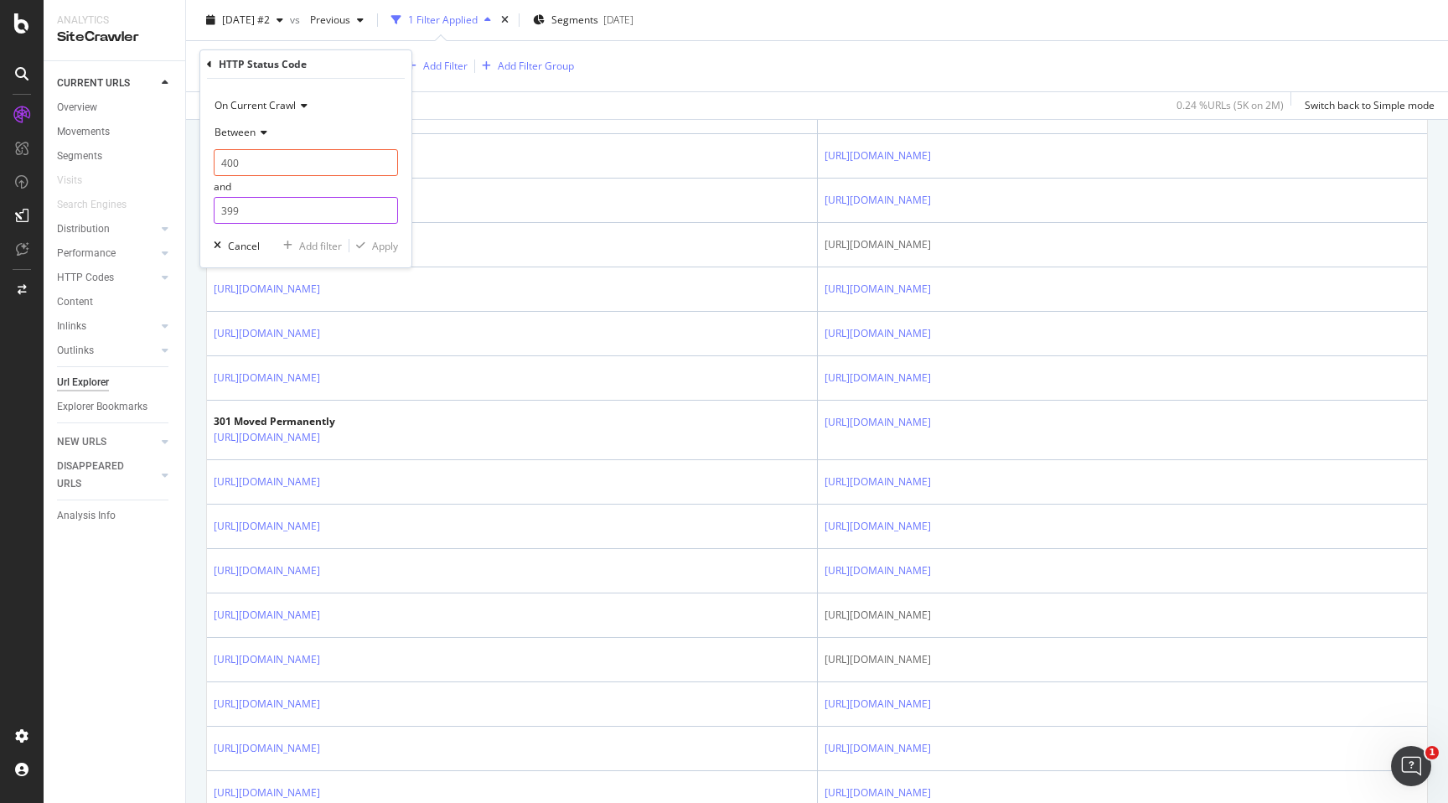
click at [227, 215] on input "399" at bounding box center [306, 210] width 184 height 27
type input "499"
click at [382, 246] on div "Apply" at bounding box center [385, 246] width 26 height 14
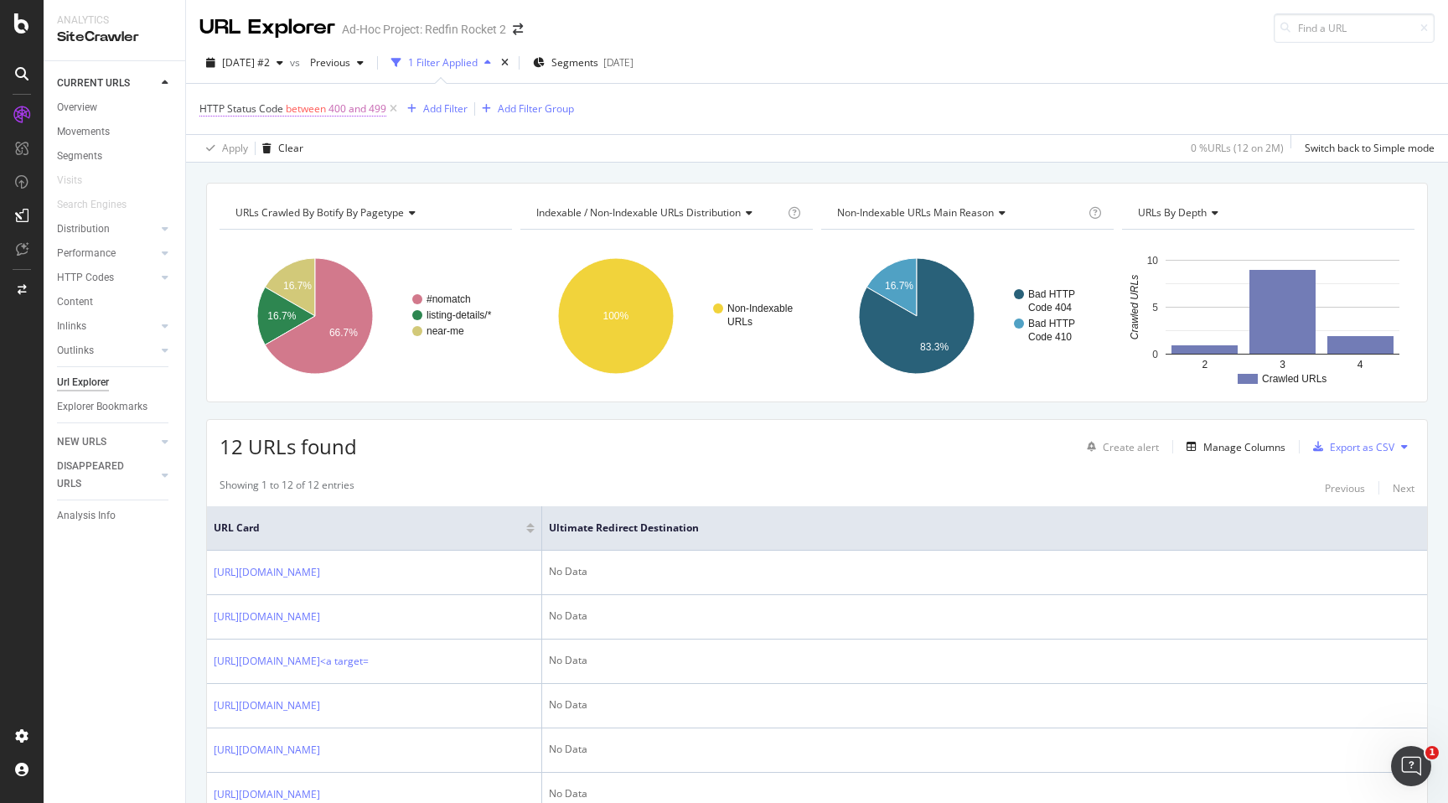
click at [343, 109] on span "400 and 499" at bounding box center [358, 108] width 58 height 23
click at [270, 67] on span "[DATE] #2" at bounding box center [246, 62] width 48 height 14
click at [603, 134] on div "Apply Clear 0 % URLs ( 12 on 2M ) Switch back to Simple mode" at bounding box center [817, 148] width 1262 height 28
click at [351, 110] on span "400 and 499" at bounding box center [358, 108] width 58 height 23
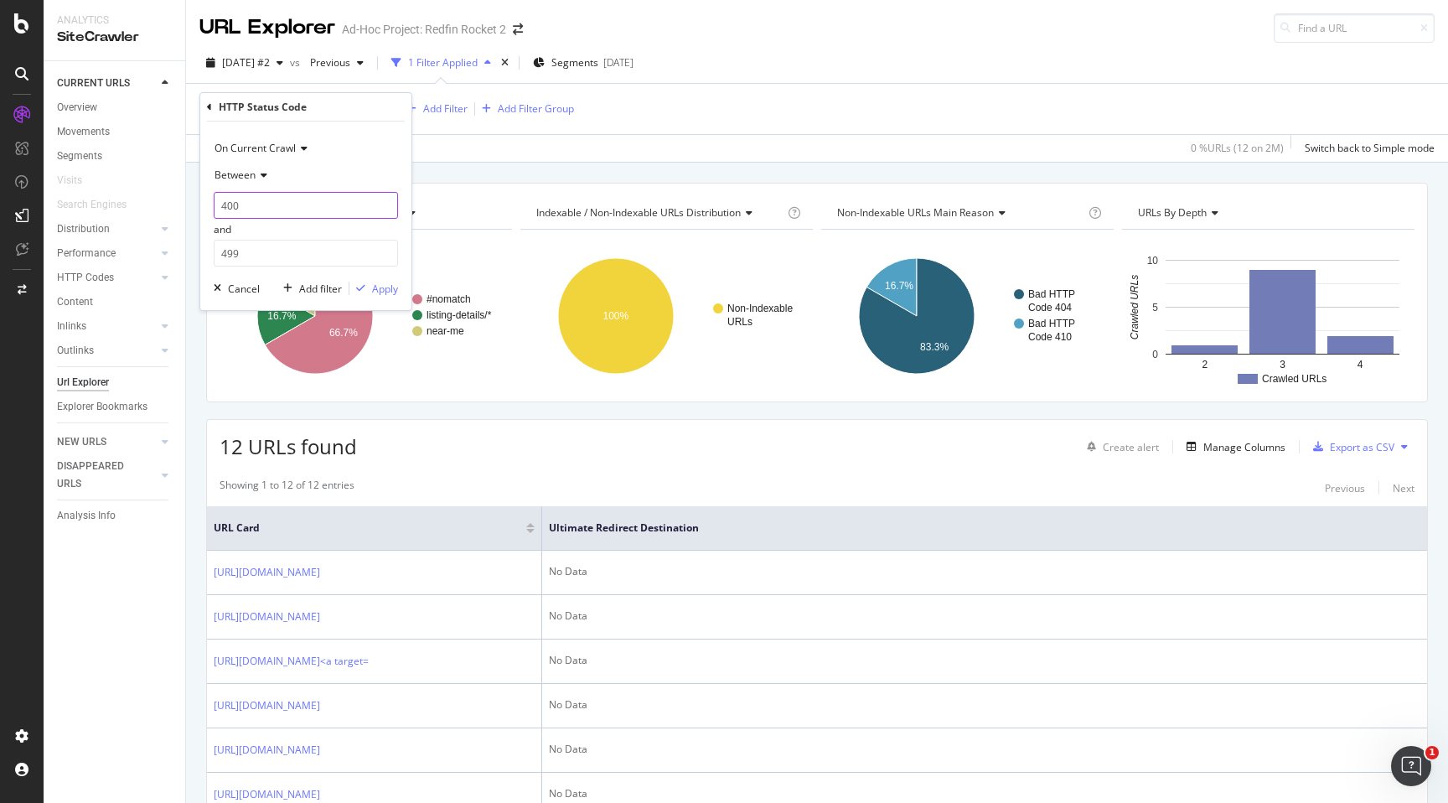
click at [226, 210] on input "400" at bounding box center [306, 205] width 184 height 27
type input "500"
click at [225, 251] on input "499" at bounding box center [306, 253] width 184 height 27
type input "599"
click at [382, 287] on div "Apply" at bounding box center [385, 289] width 26 height 14
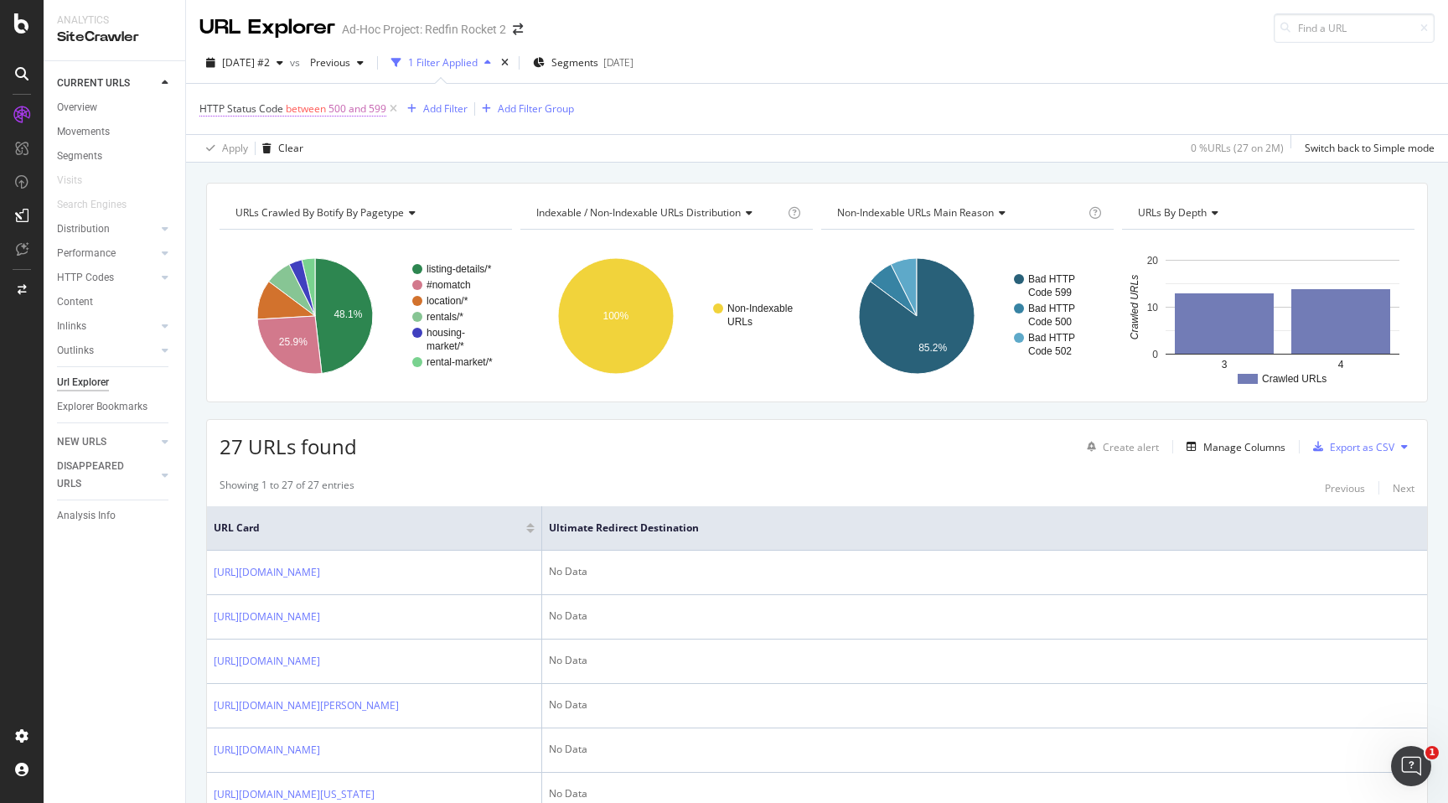
click at [352, 110] on span "500 and 599" at bounding box center [358, 108] width 58 height 23
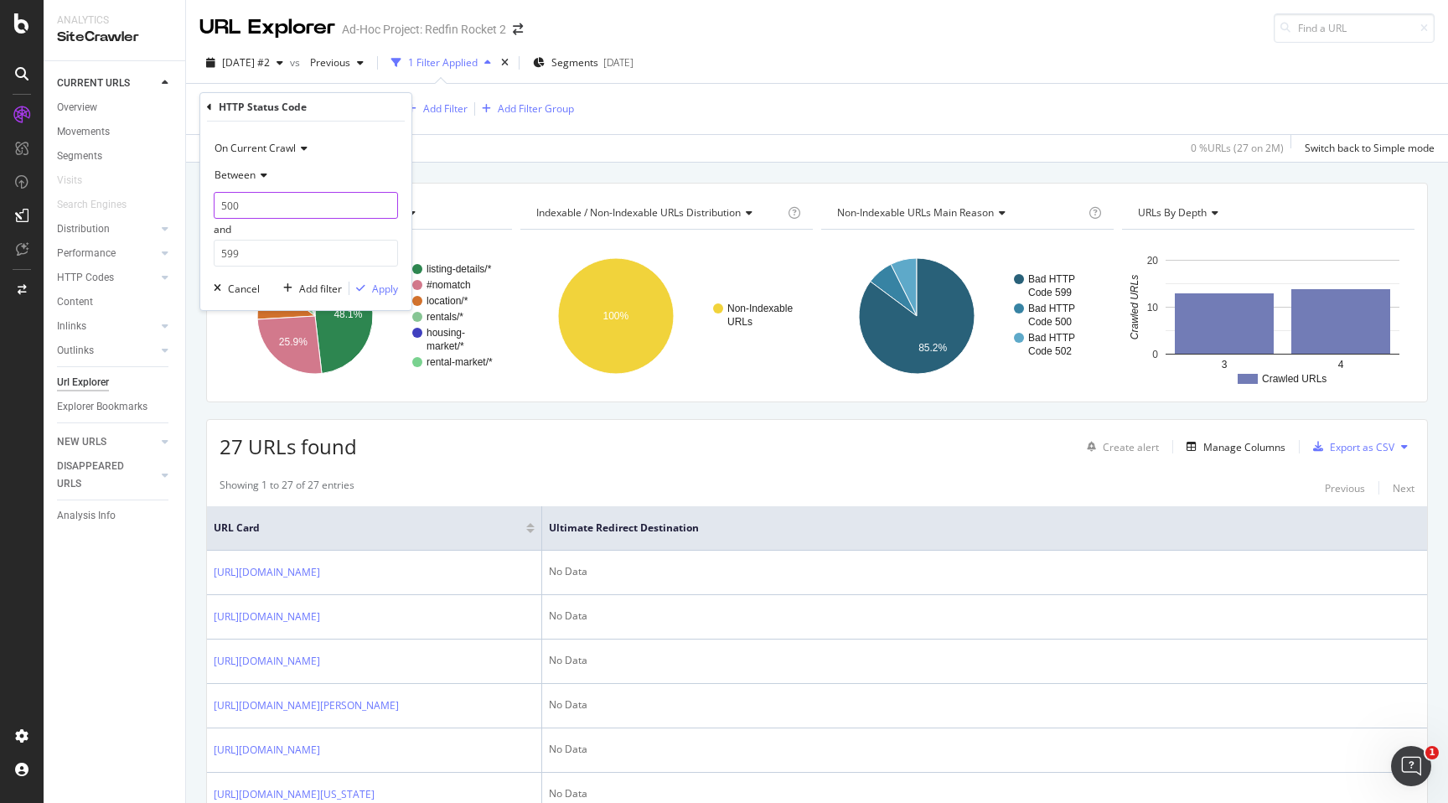
click at [229, 205] on input "500" at bounding box center [306, 205] width 184 height 27
type input "30"
click at [239, 174] on span "Between" at bounding box center [235, 175] width 41 height 14
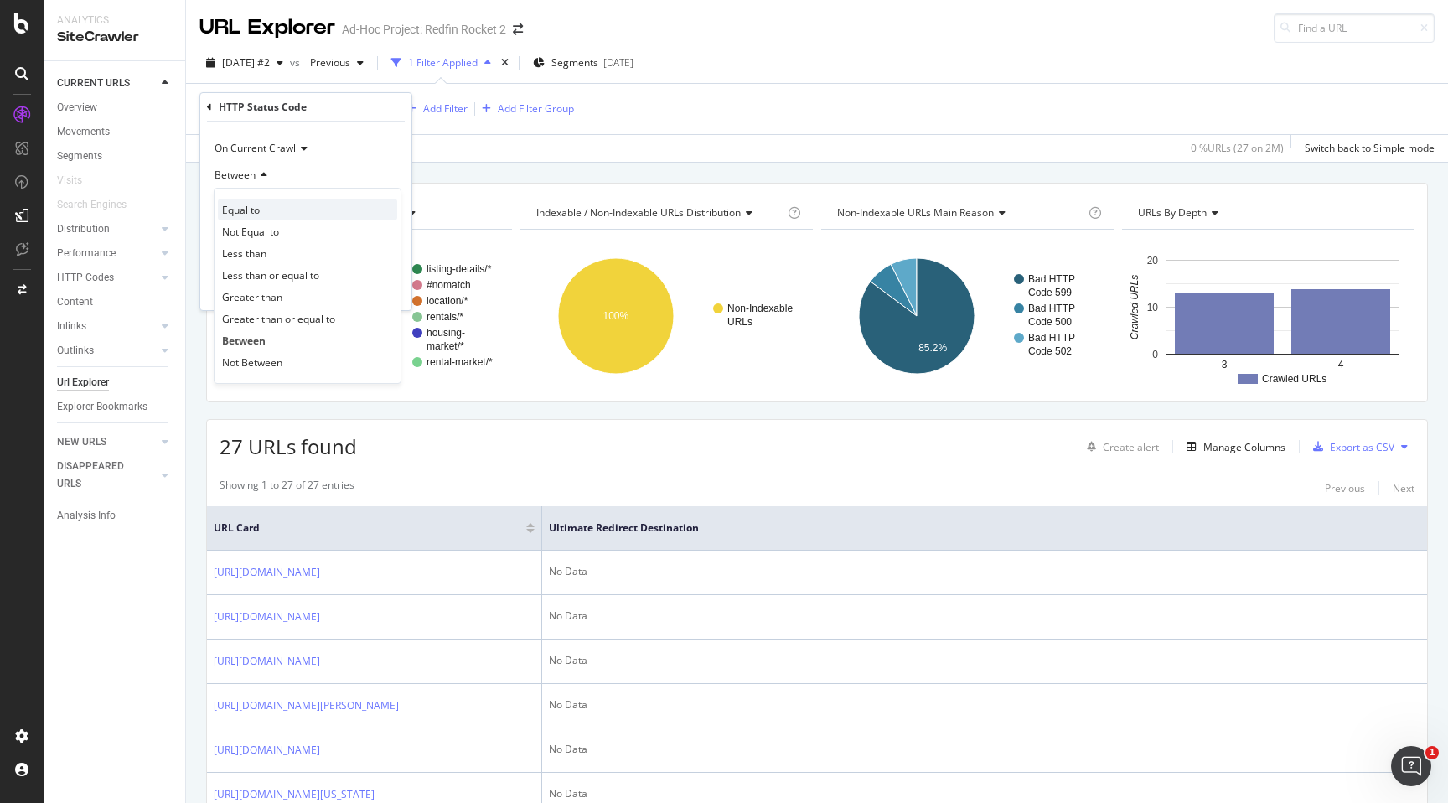
click at [247, 212] on span "Equal to" at bounding box center [241, 210] width 38 height 14
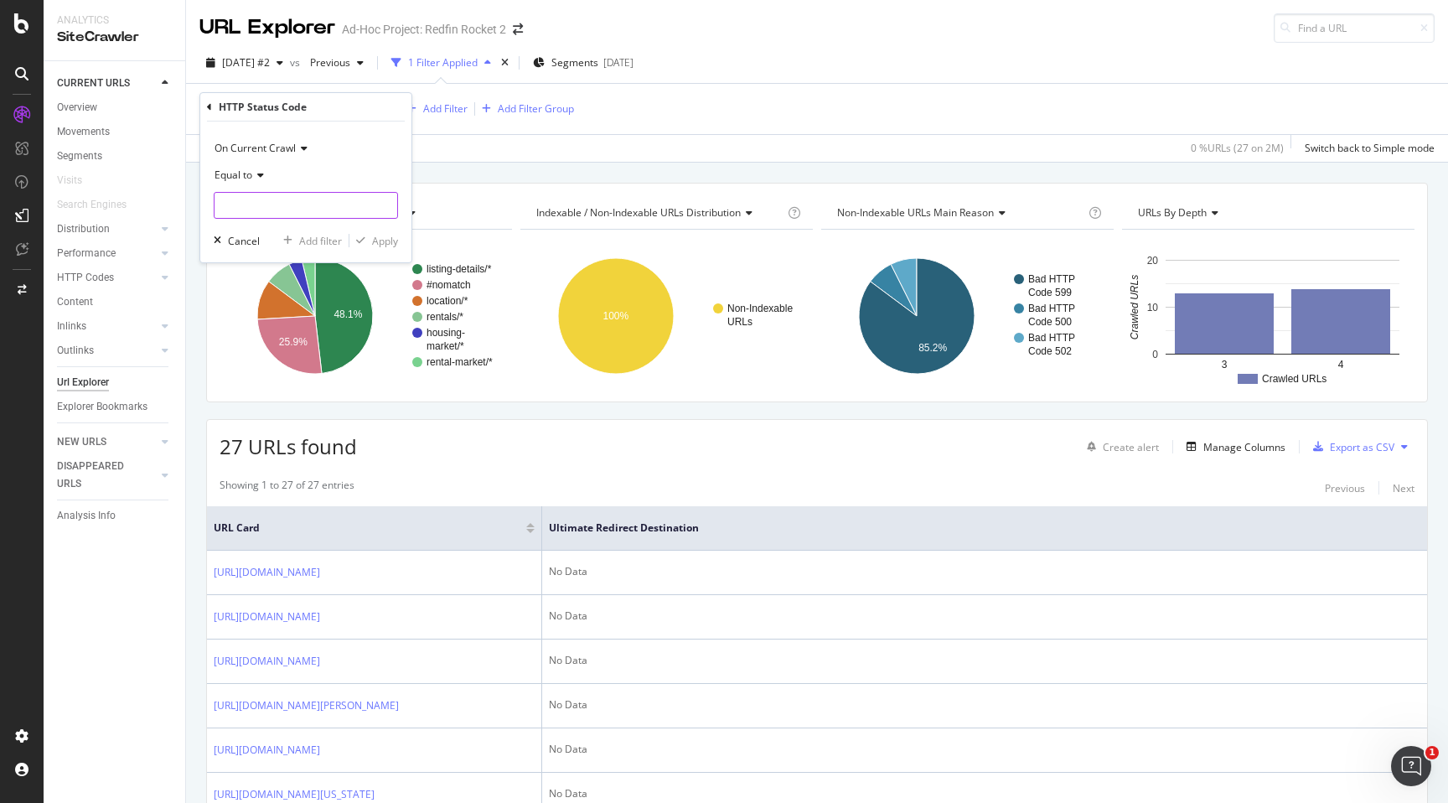
click at [249, 215] on input "number" at bounding box center [306, 205] width 184 height 27
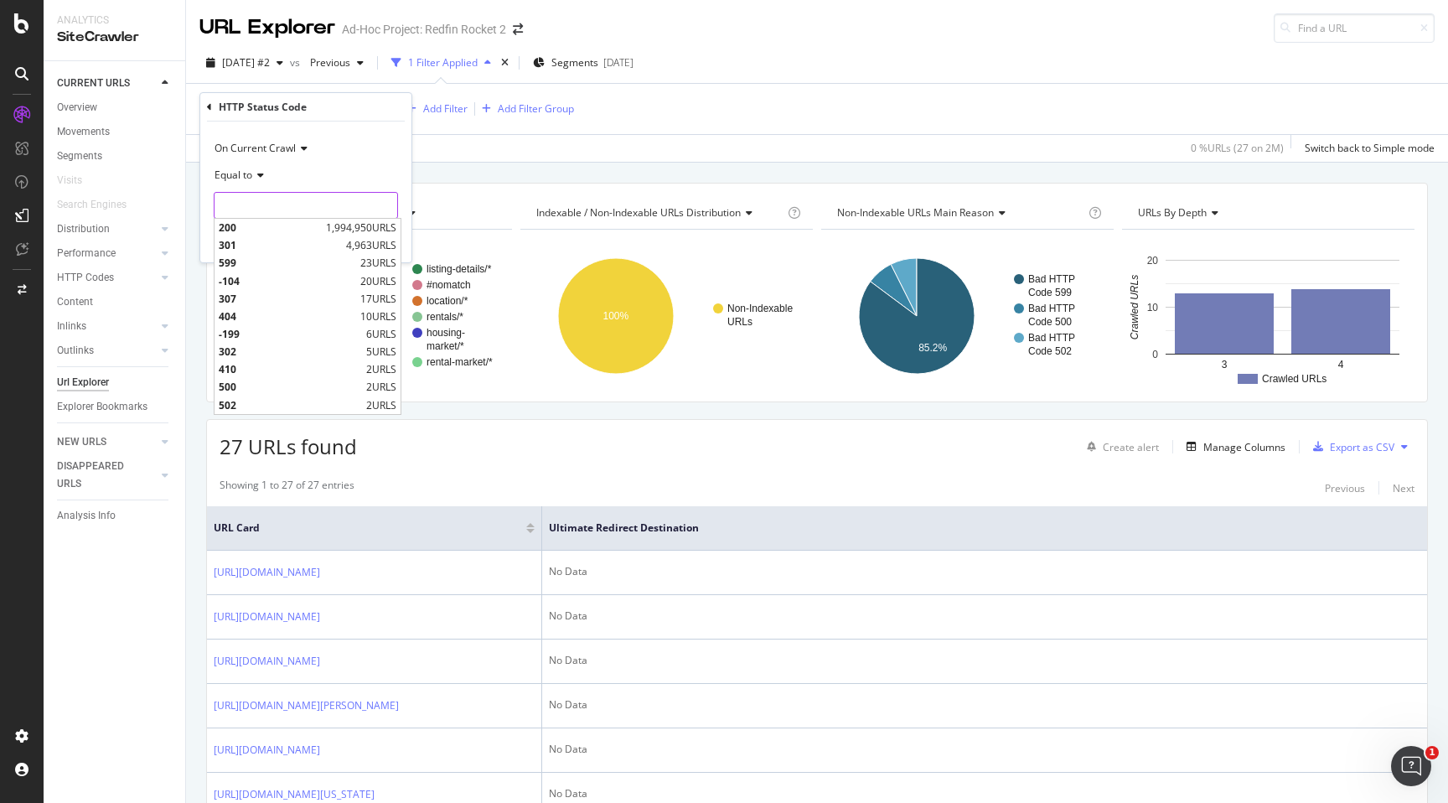
type input "3"
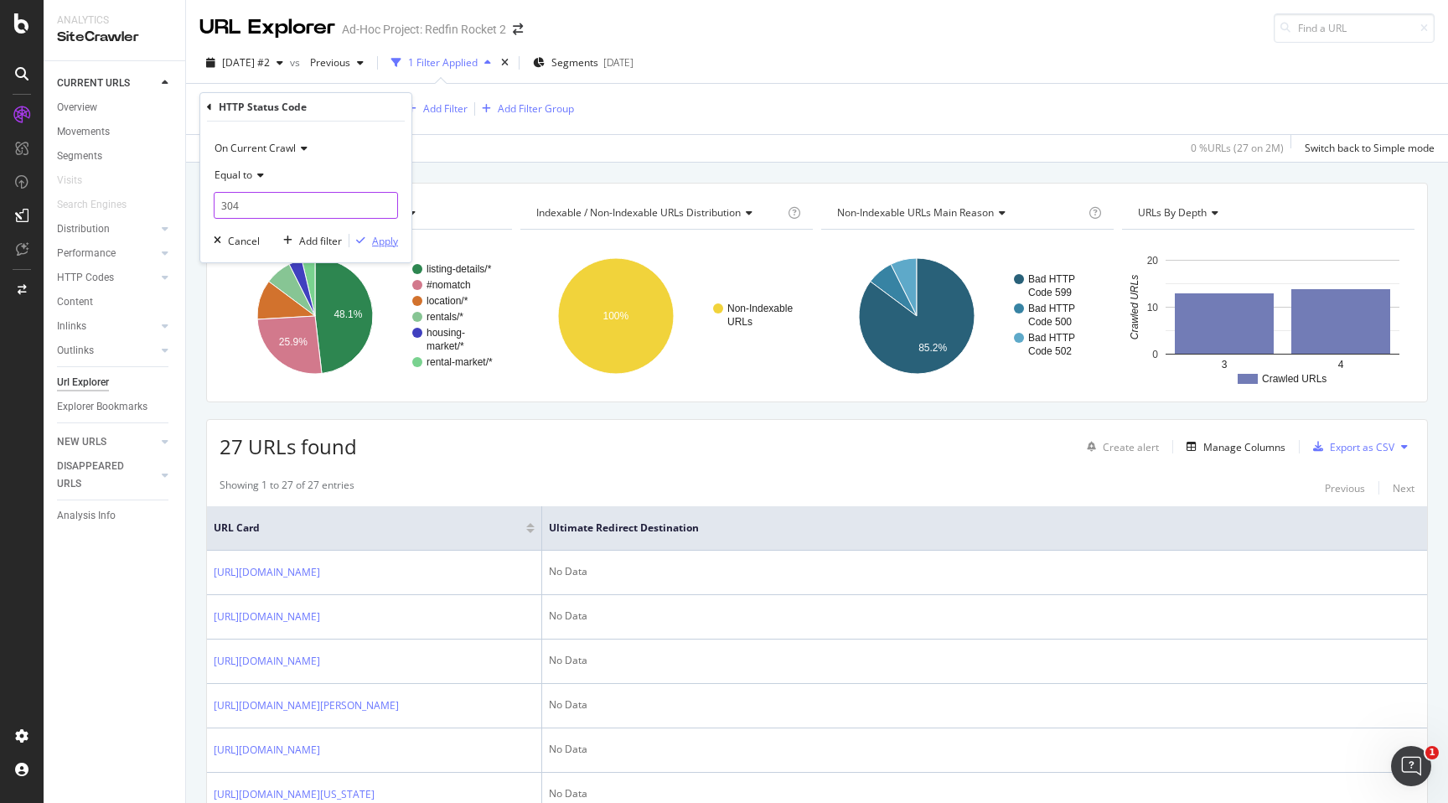
type input "304"
click at [395, 238] on div "Apply" at bounding box center [385, 241] width 26 height 14
